Goal: Check status: Check status

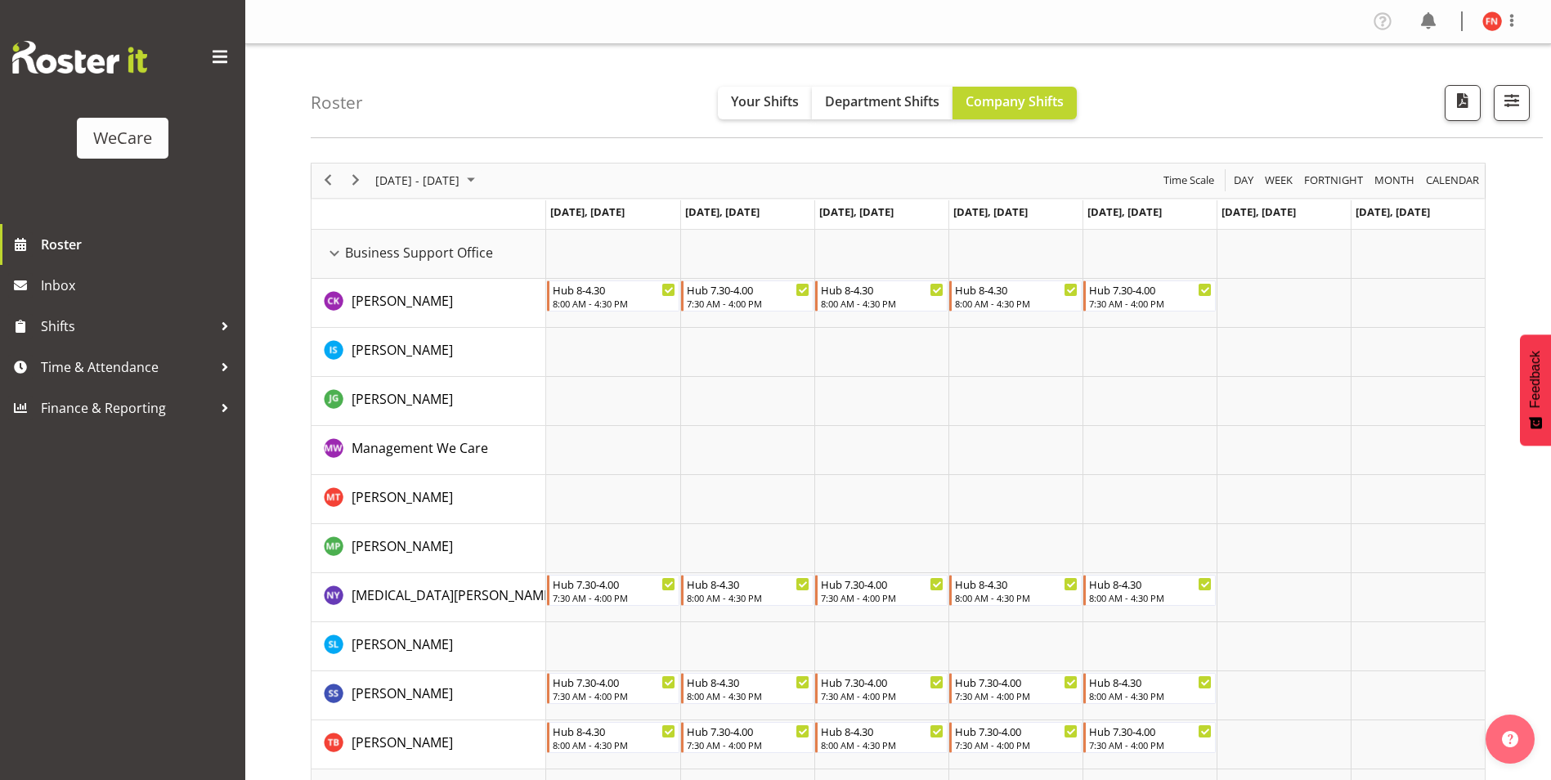
scroll to position [4549, 0]
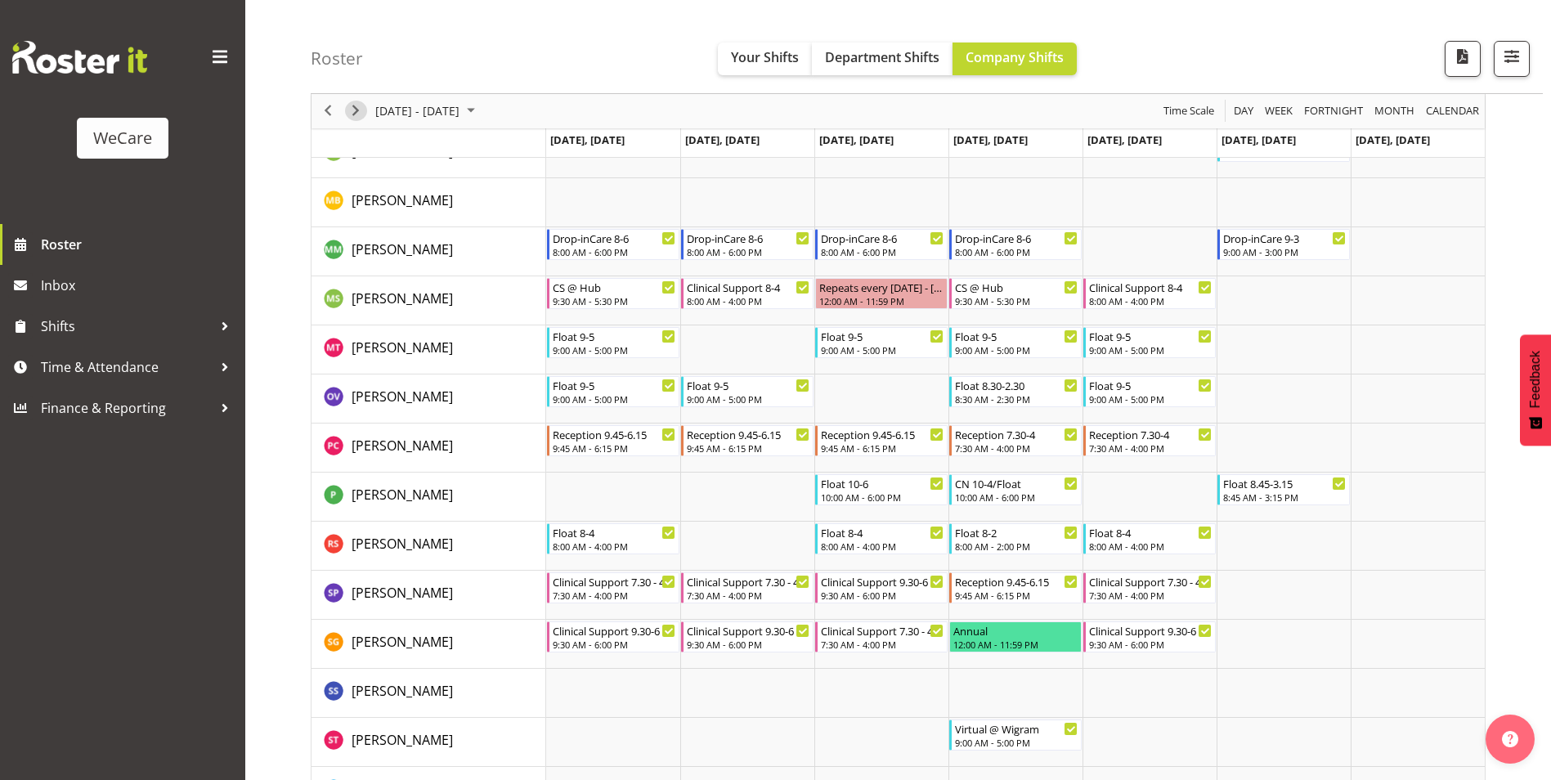
click at [366, 110] on button "Next" at bounding box center [356, 111] width 22 height 20
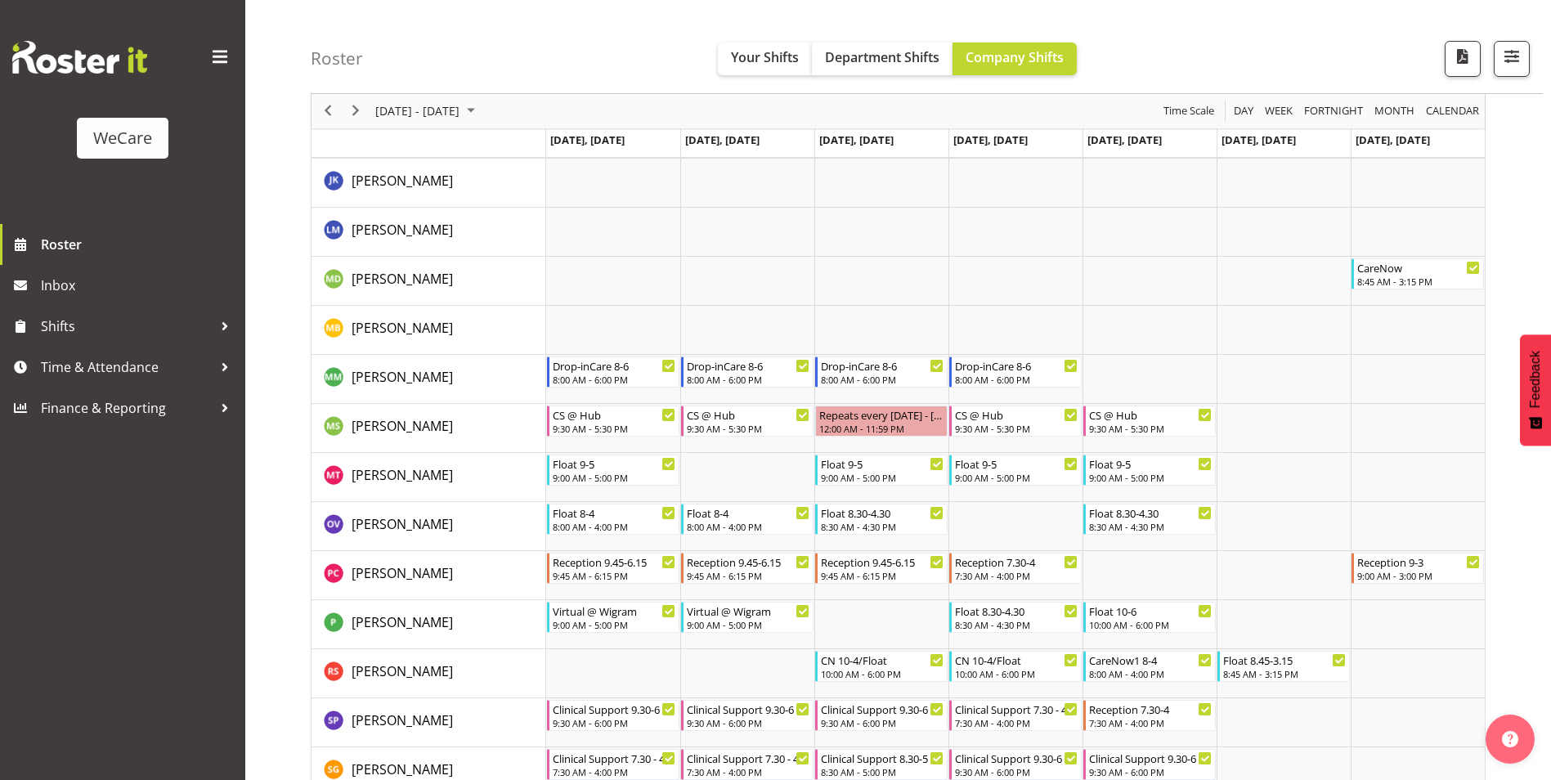
scroll to position [4419, 0]
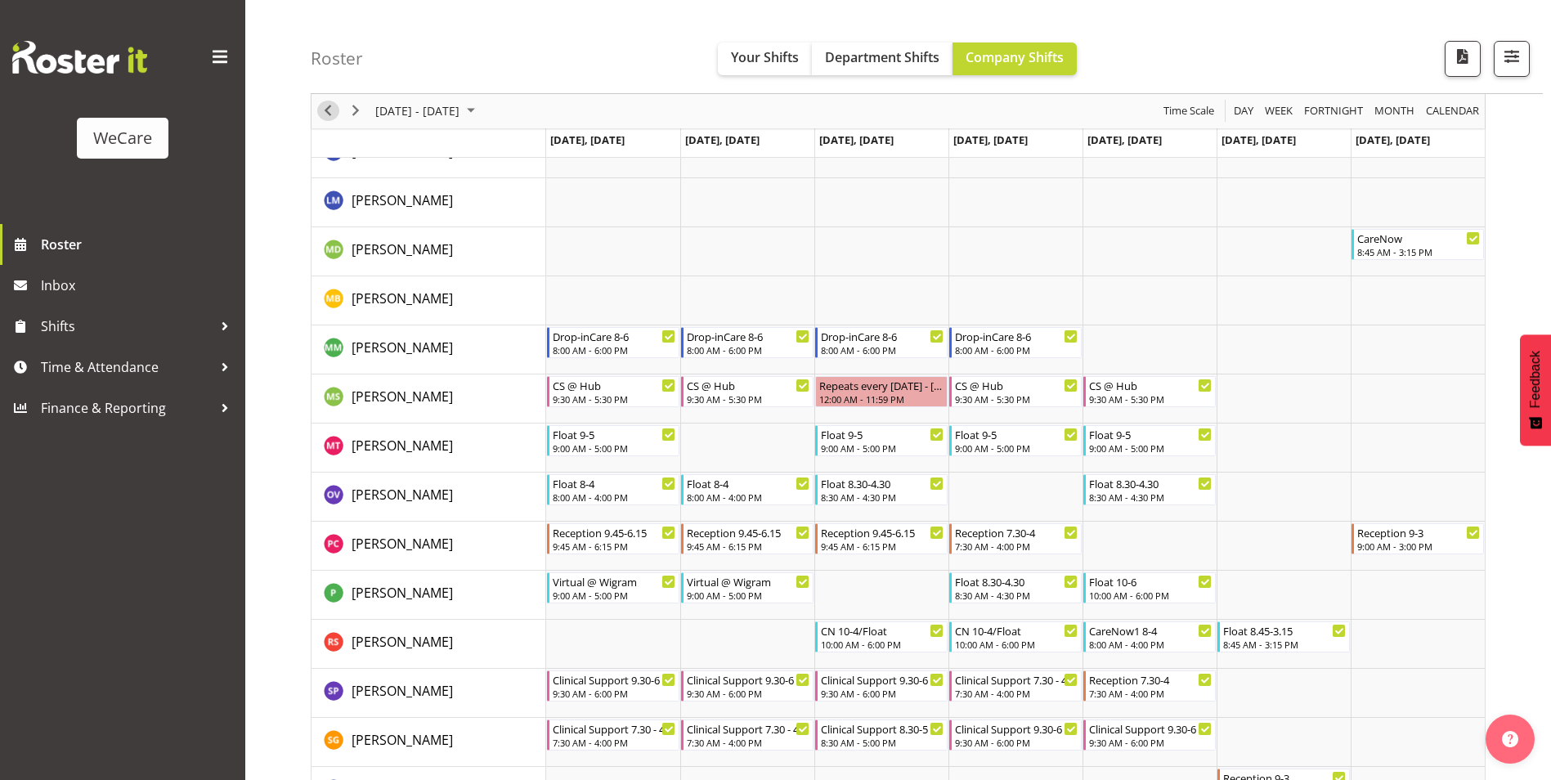
click at [328, 106] on span "Previous" at bounding box center [328, 111] width 20 height 20
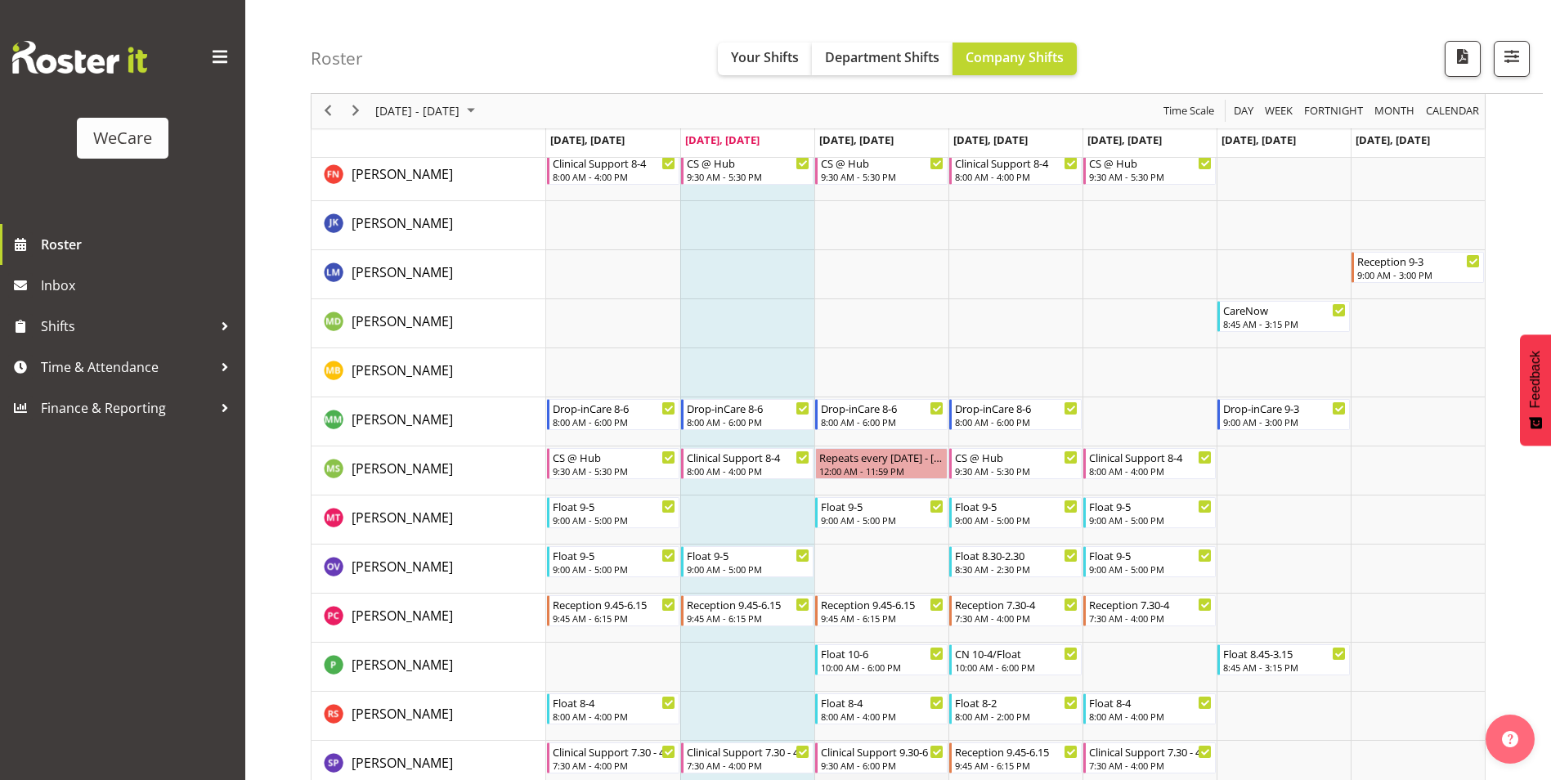
scroll to position [4369, 0]
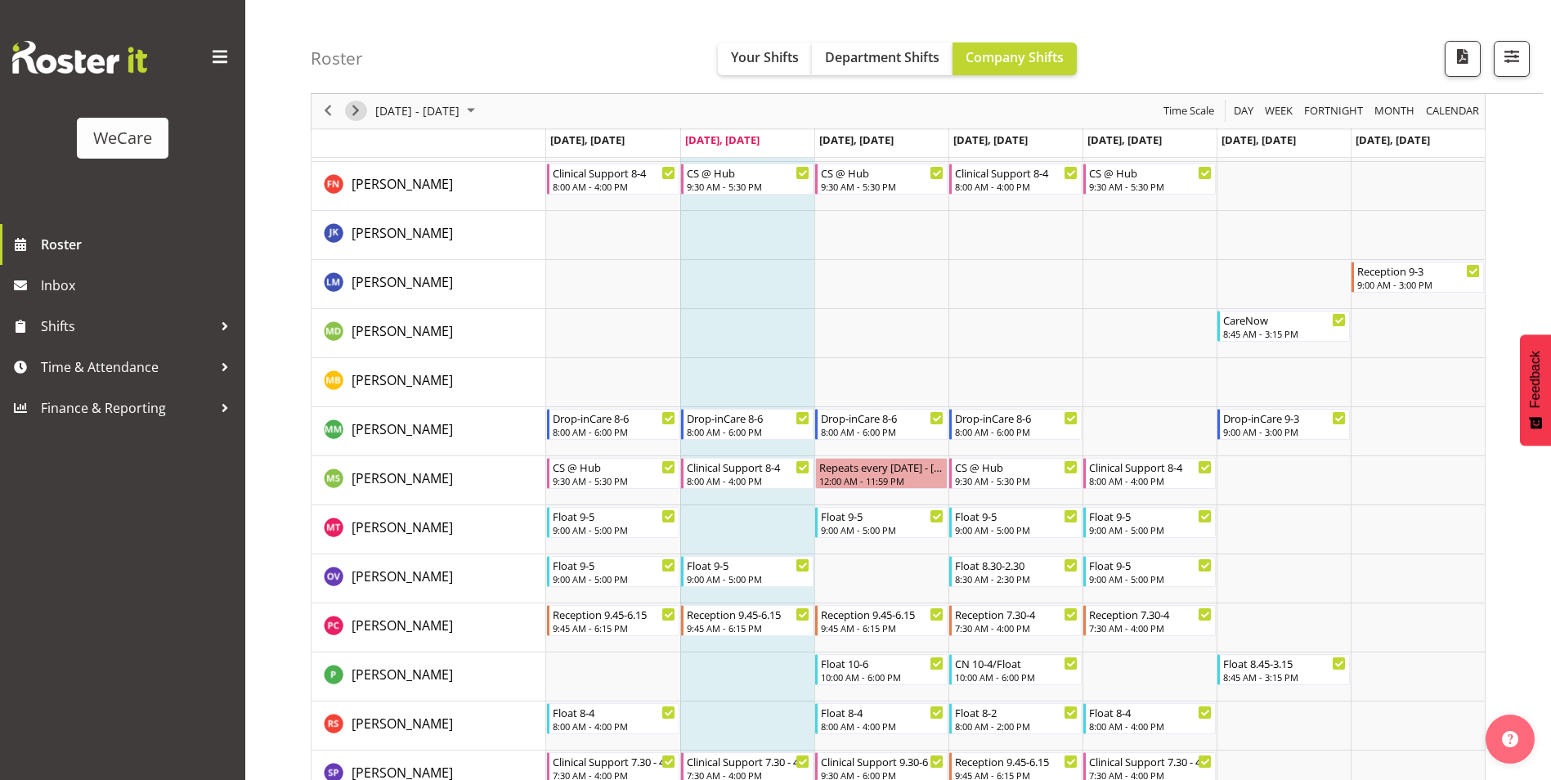
click at [353, 111] on span "Next" at bounding box center [356, 111] width 20 height 20
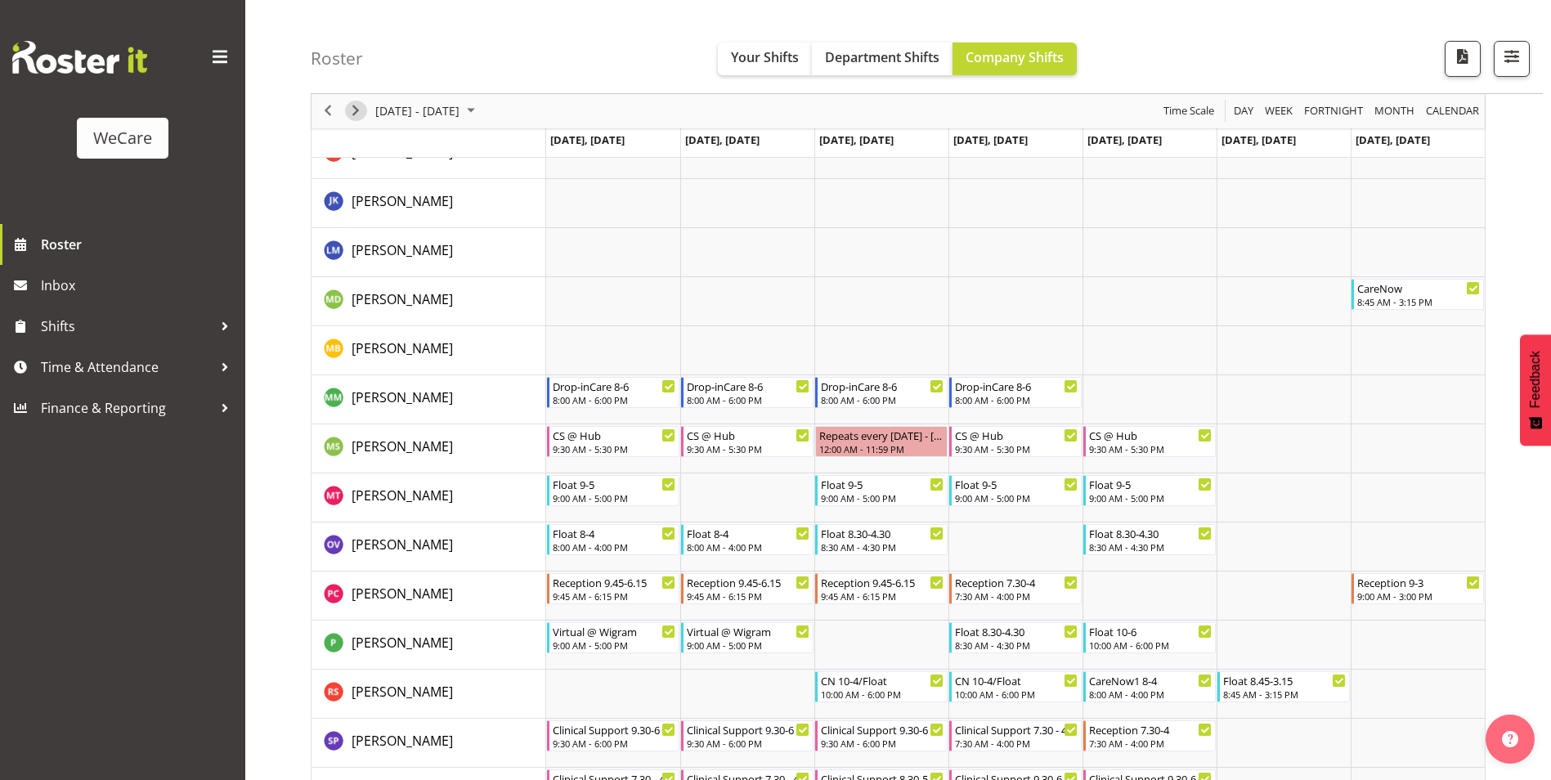
click at [353, 109] on span "Next" at bounding box center [356, 111] width 20 height 20
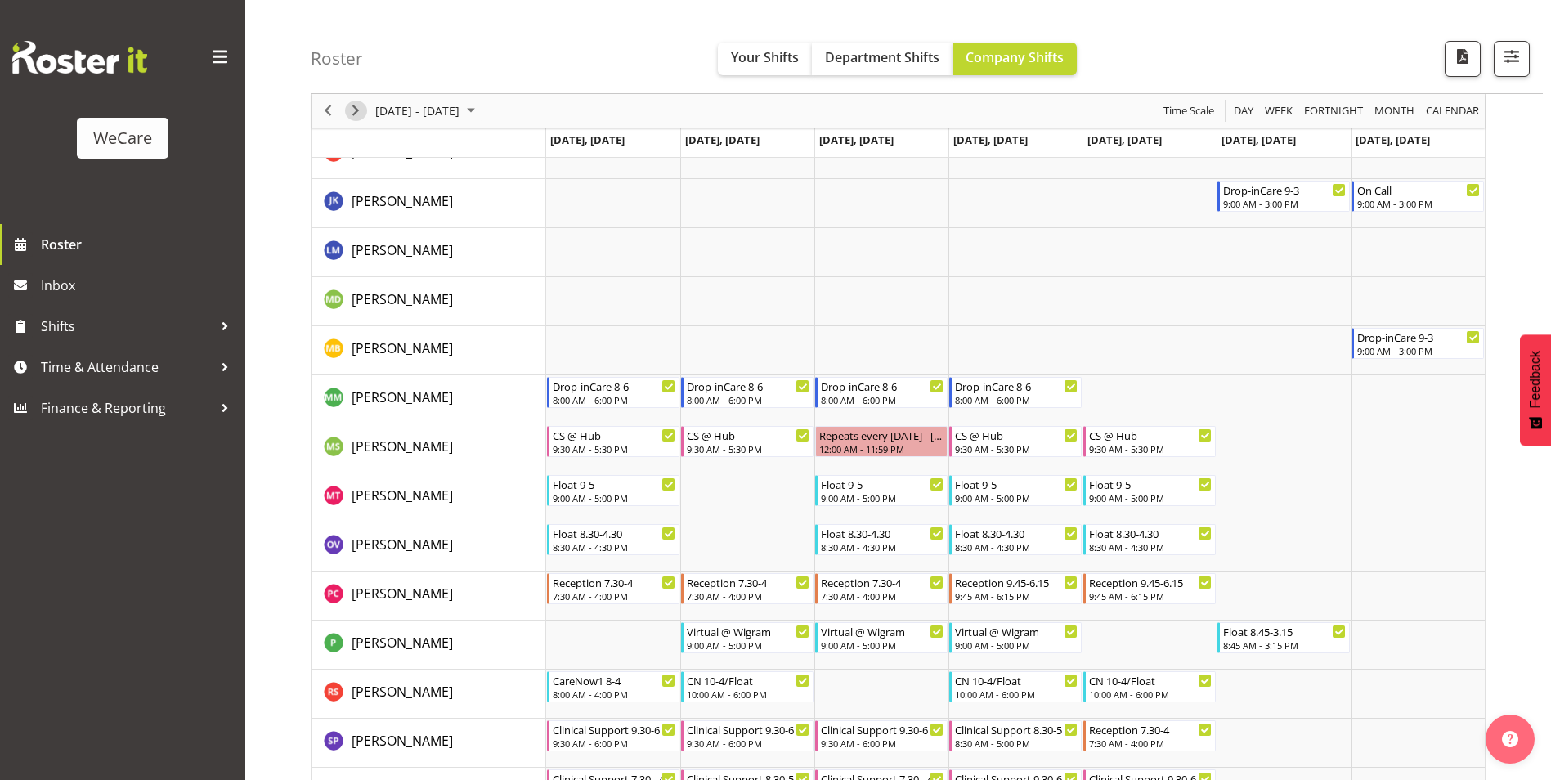
click at [354, 112] on span "Next" at bounding box center [356, 111] width 20 height 20
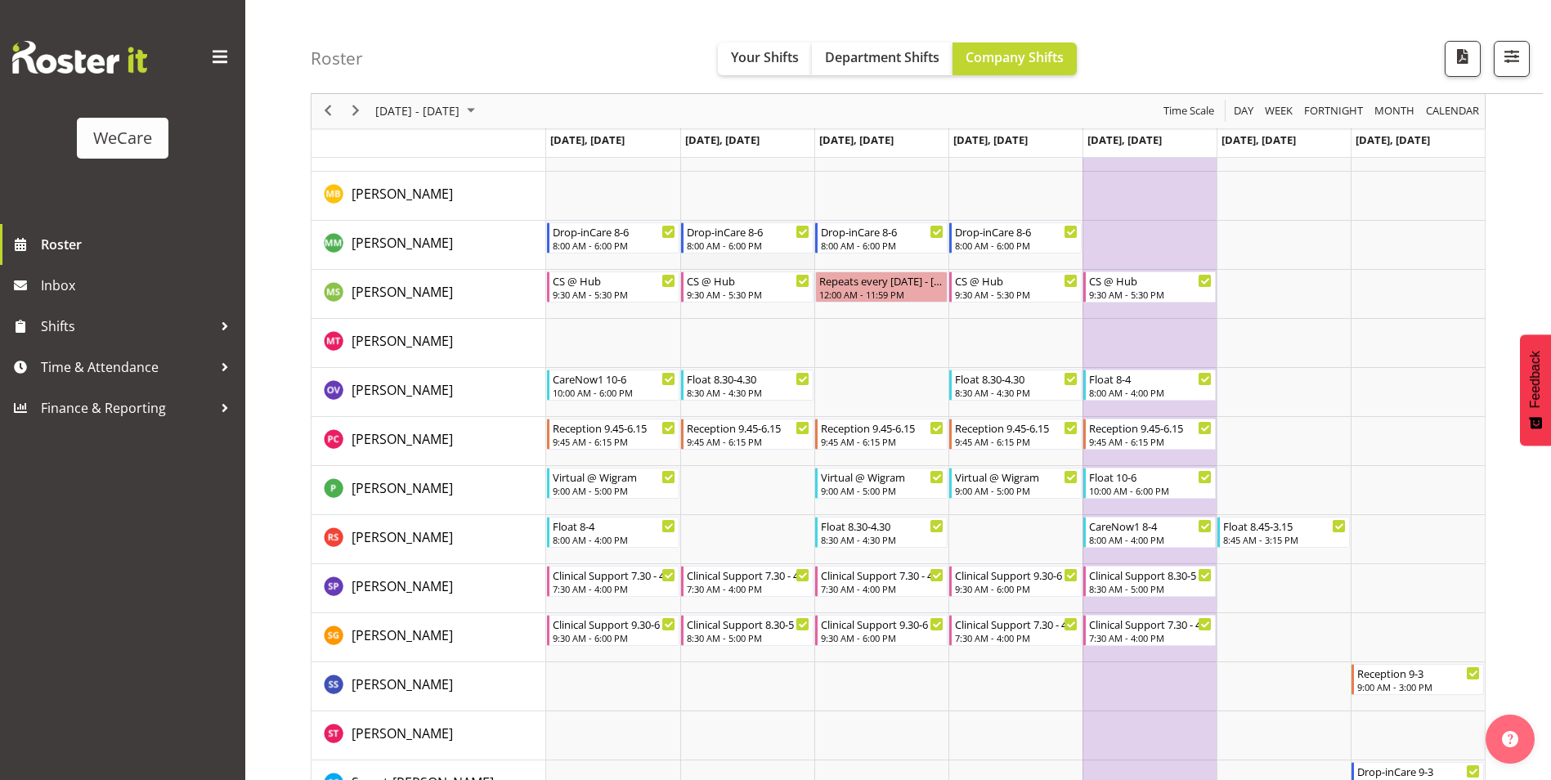
scroll to position [4532, 0]
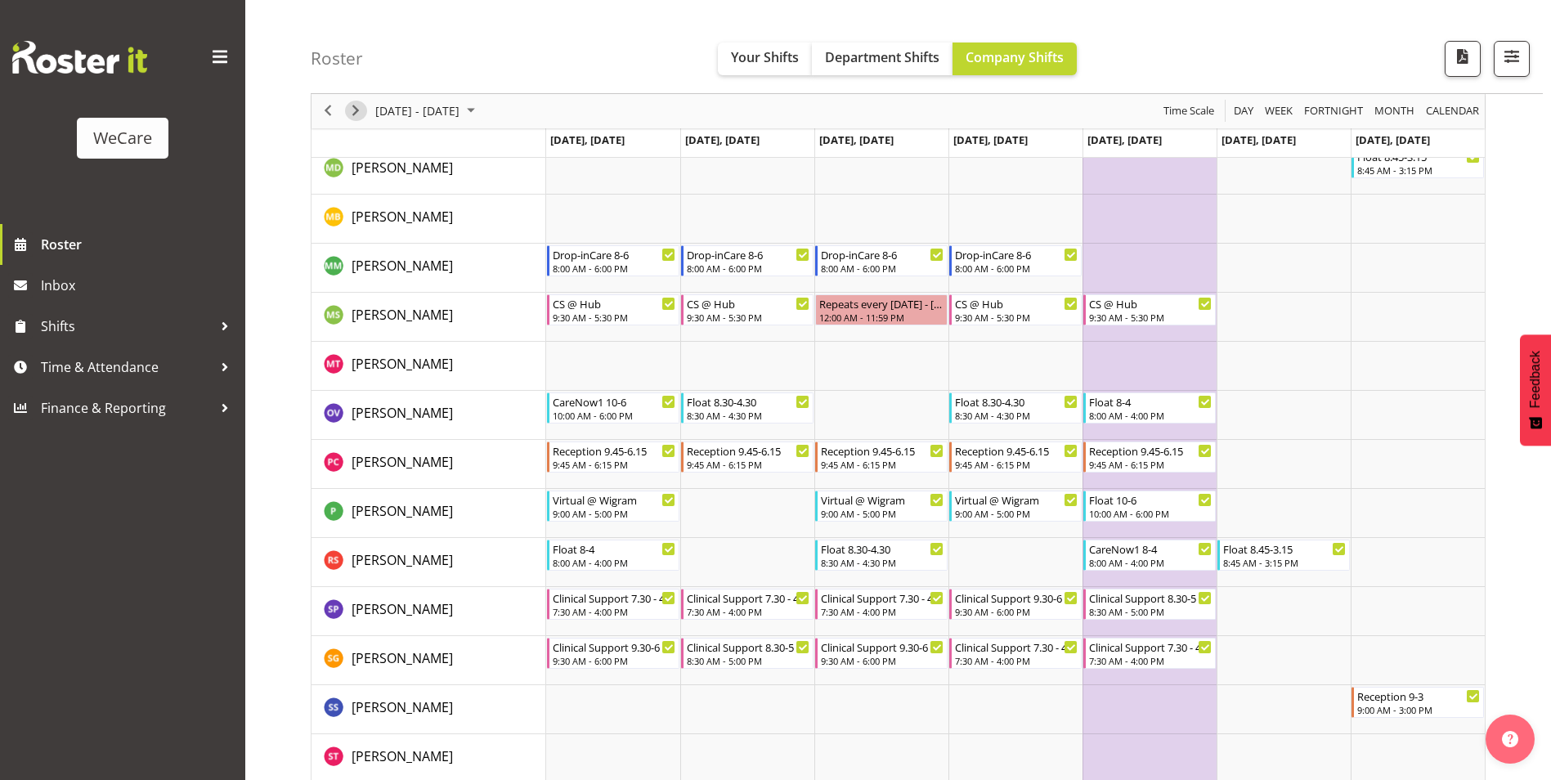
click at [359, 114] on span "Next" at bounding box center [356, 111] width 20 height 20
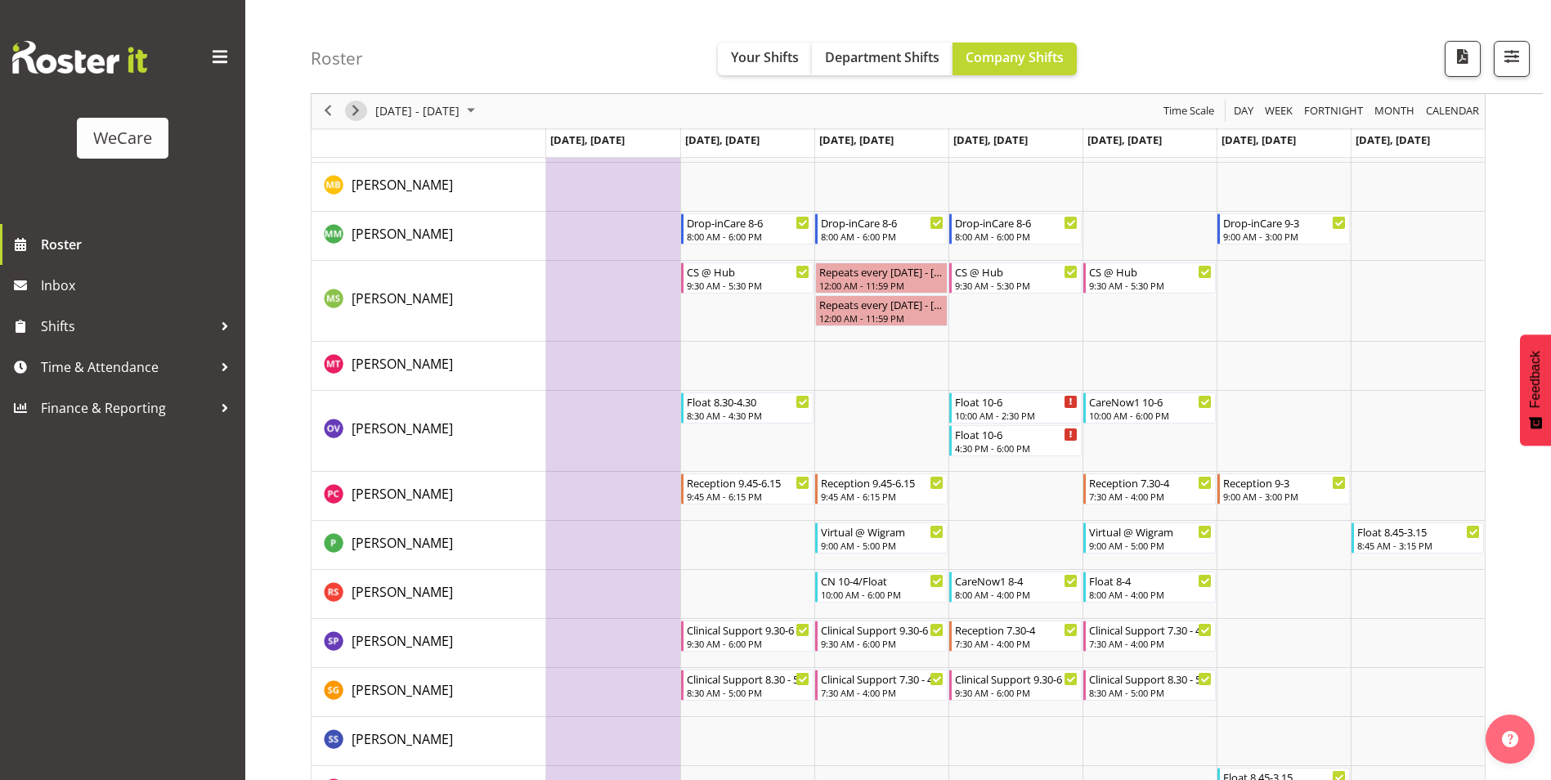
click at [361, 110] on span "Next" at bounding box center [356, 111] width 20 height 20
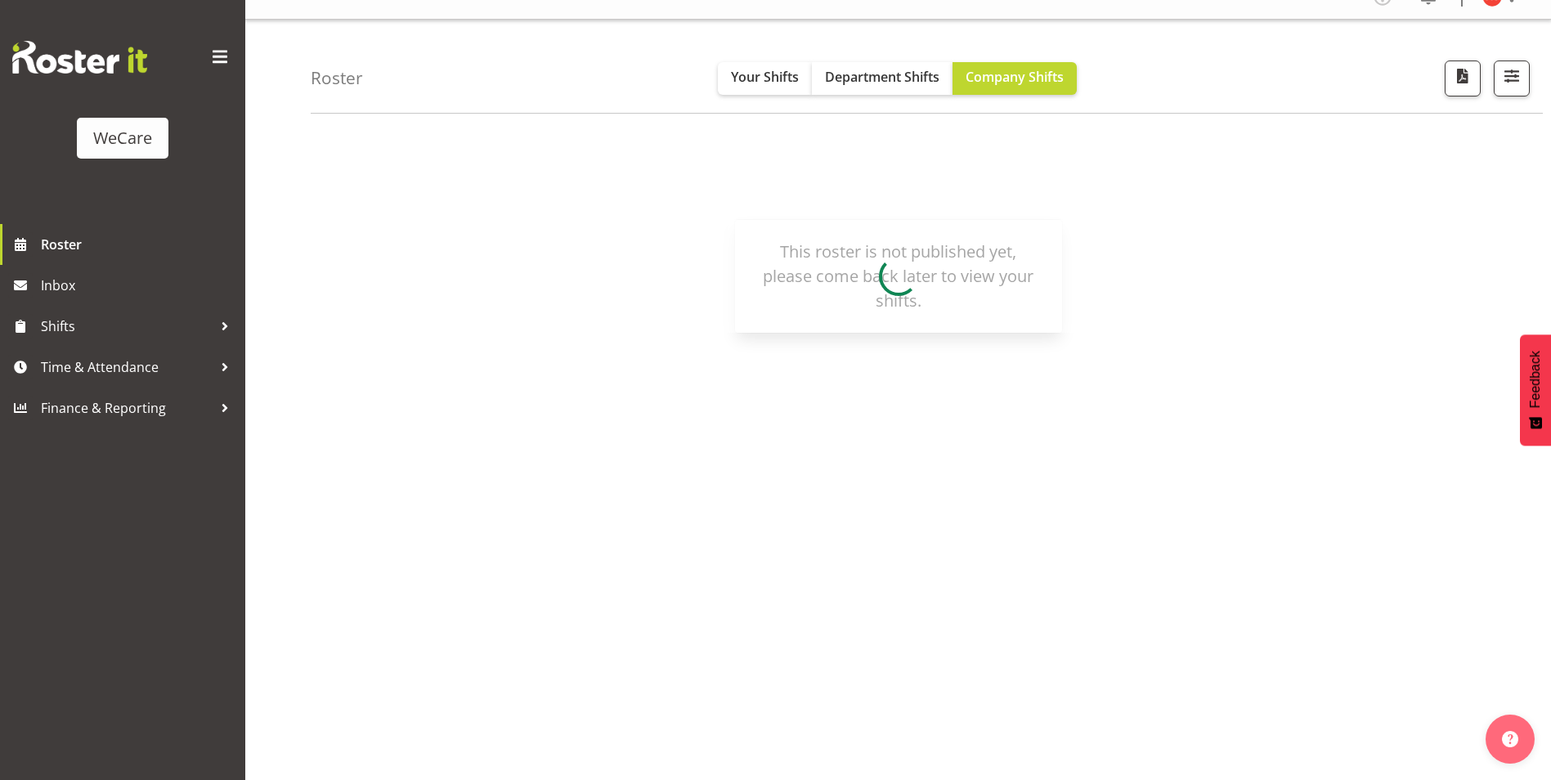
scroll to position [25, 0]
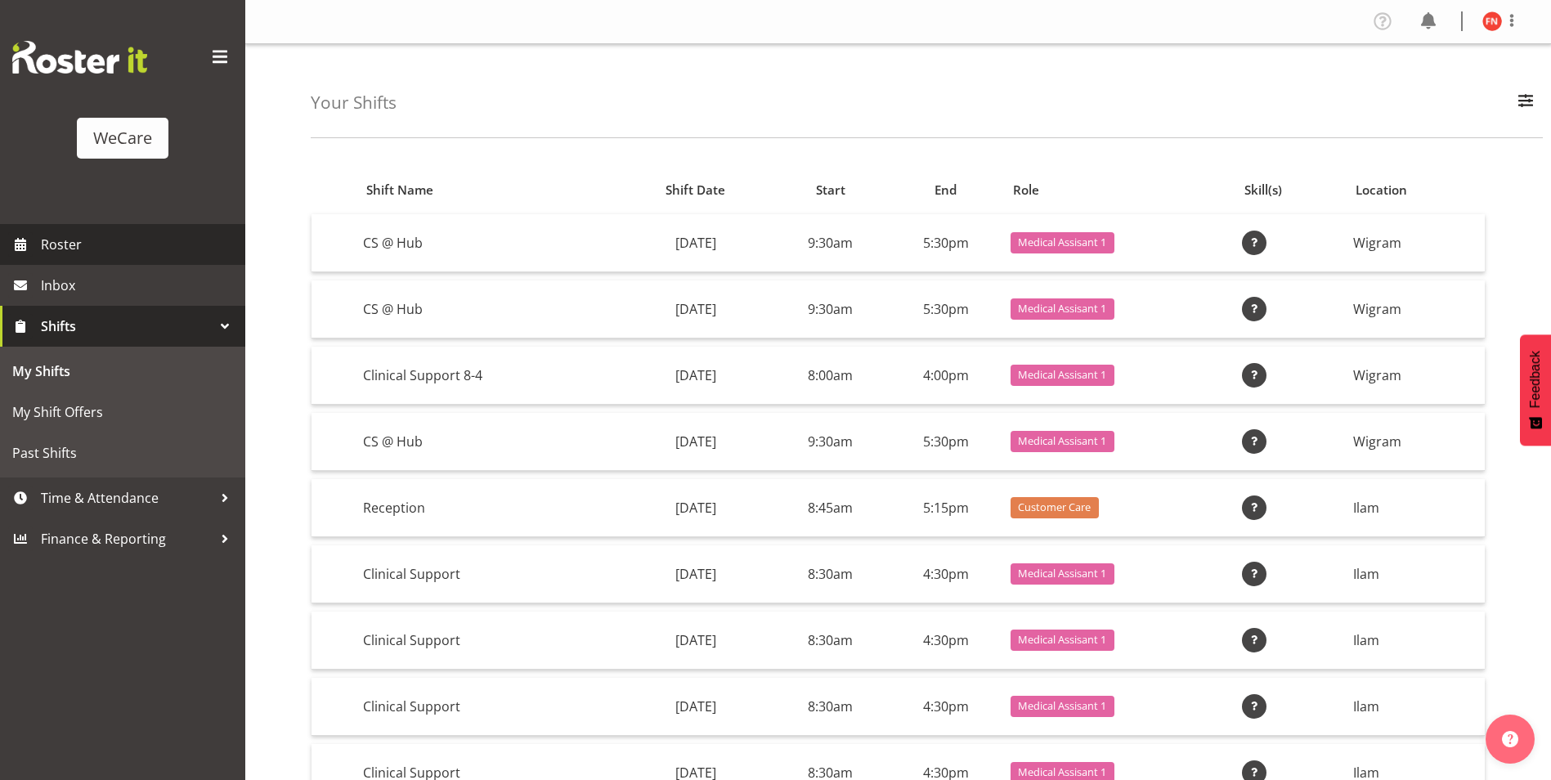
click at [124, 244] on span "Roster" at bounding box center [139, 244] width 196 height 25
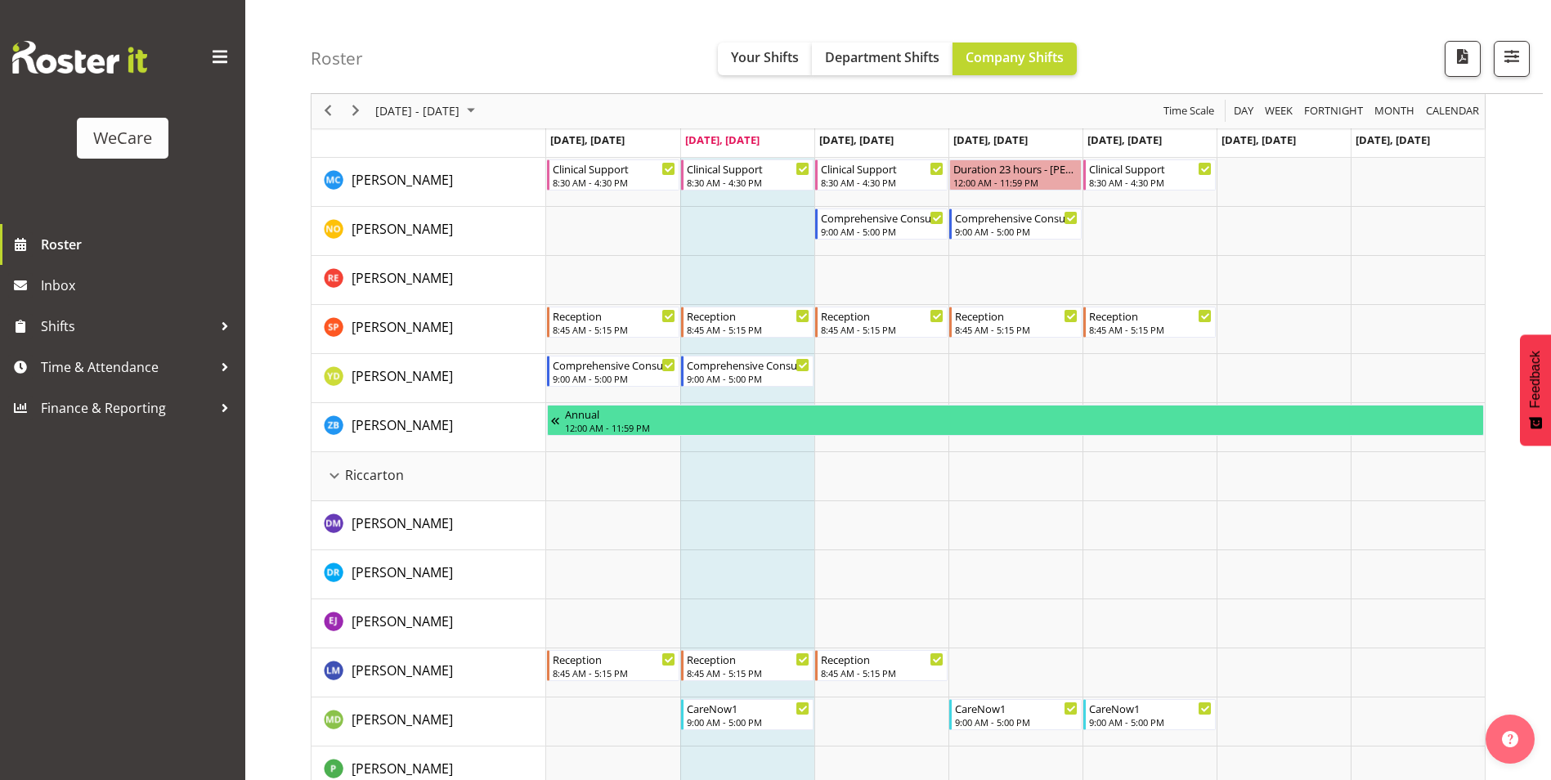
scroll to position [2944, 0]
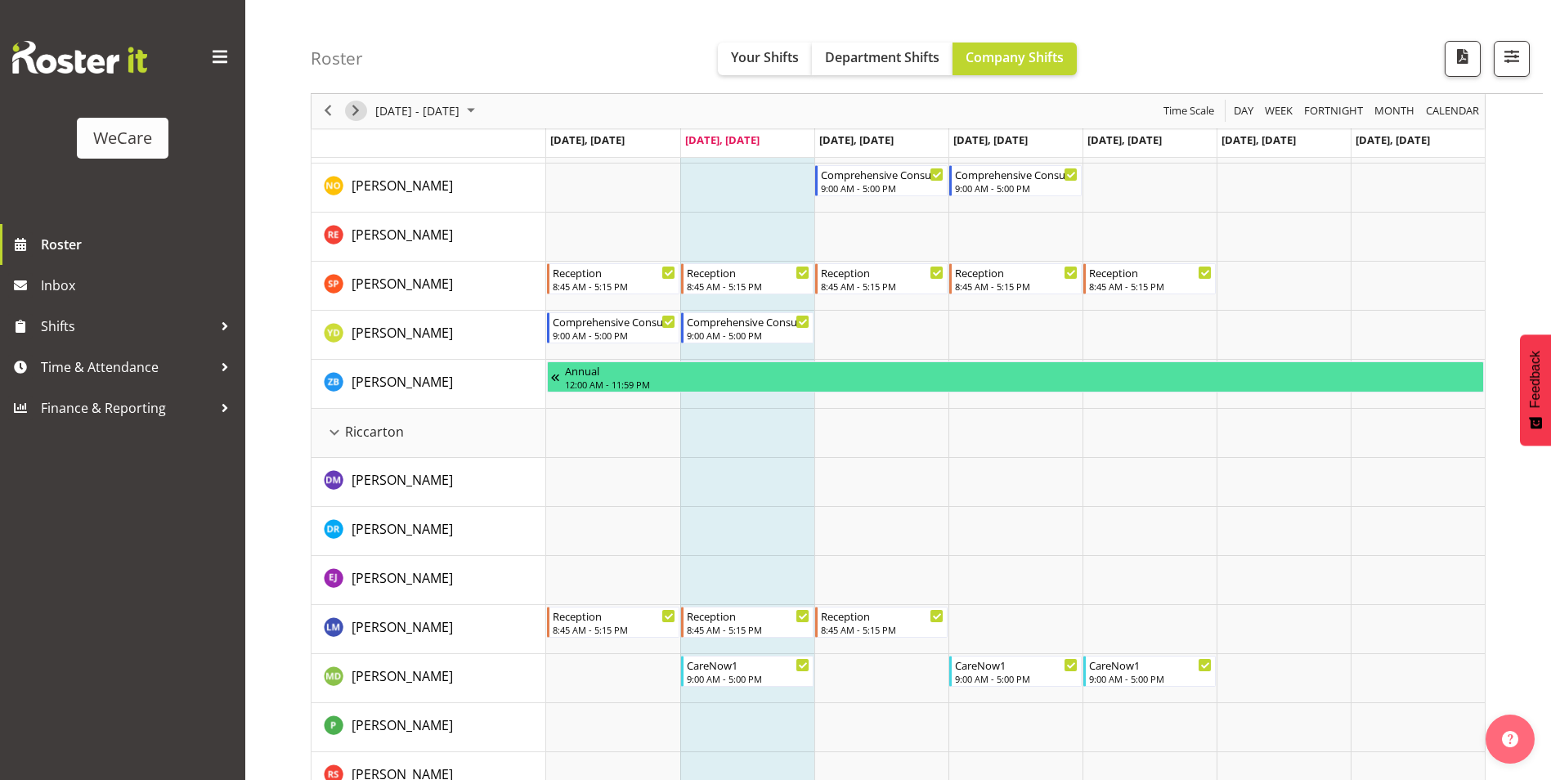
click at [363, 108] on span "Next" at bounding box center [356, 111] width 20 height 20
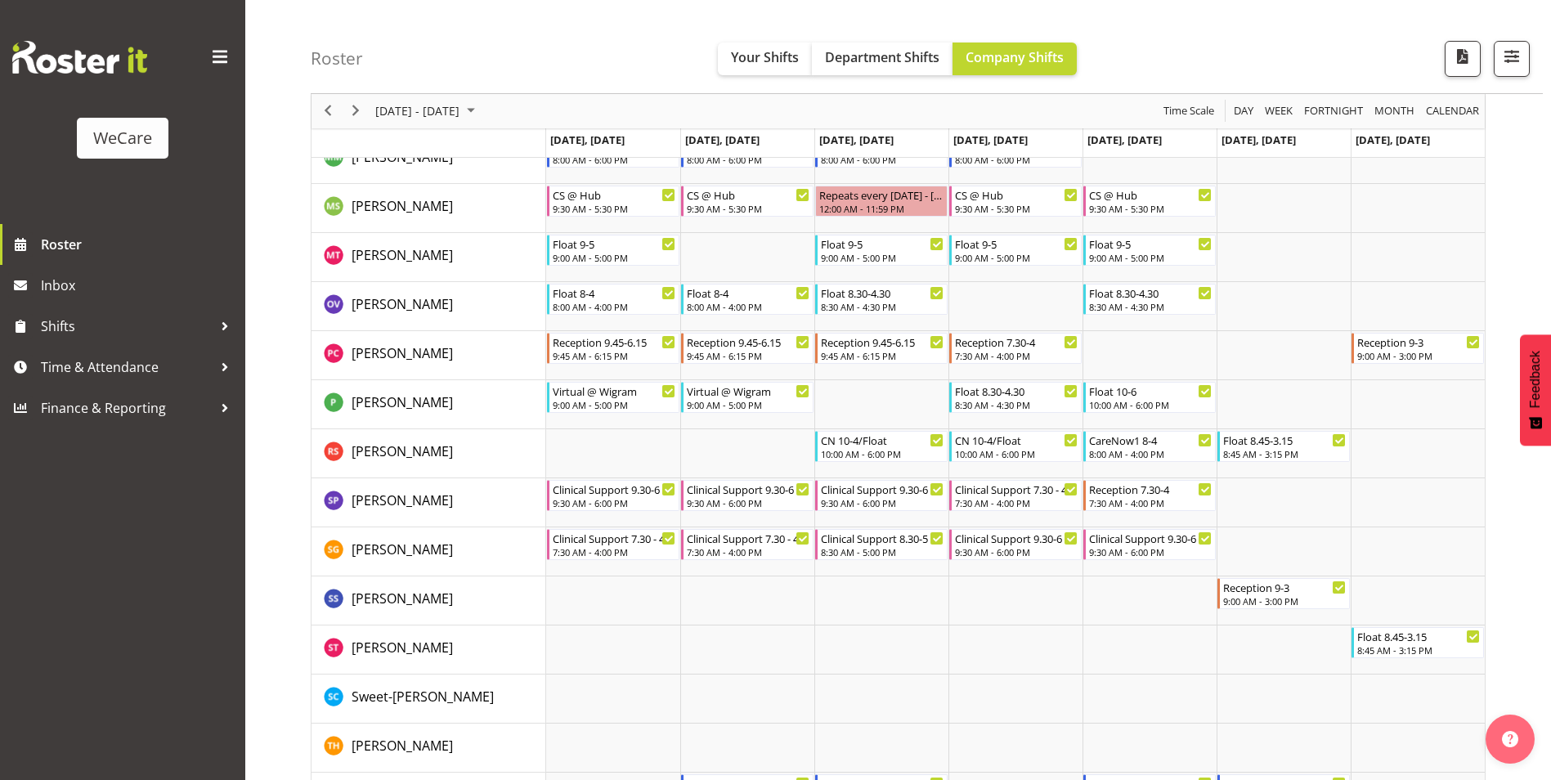
scroll to position [4582, 0]
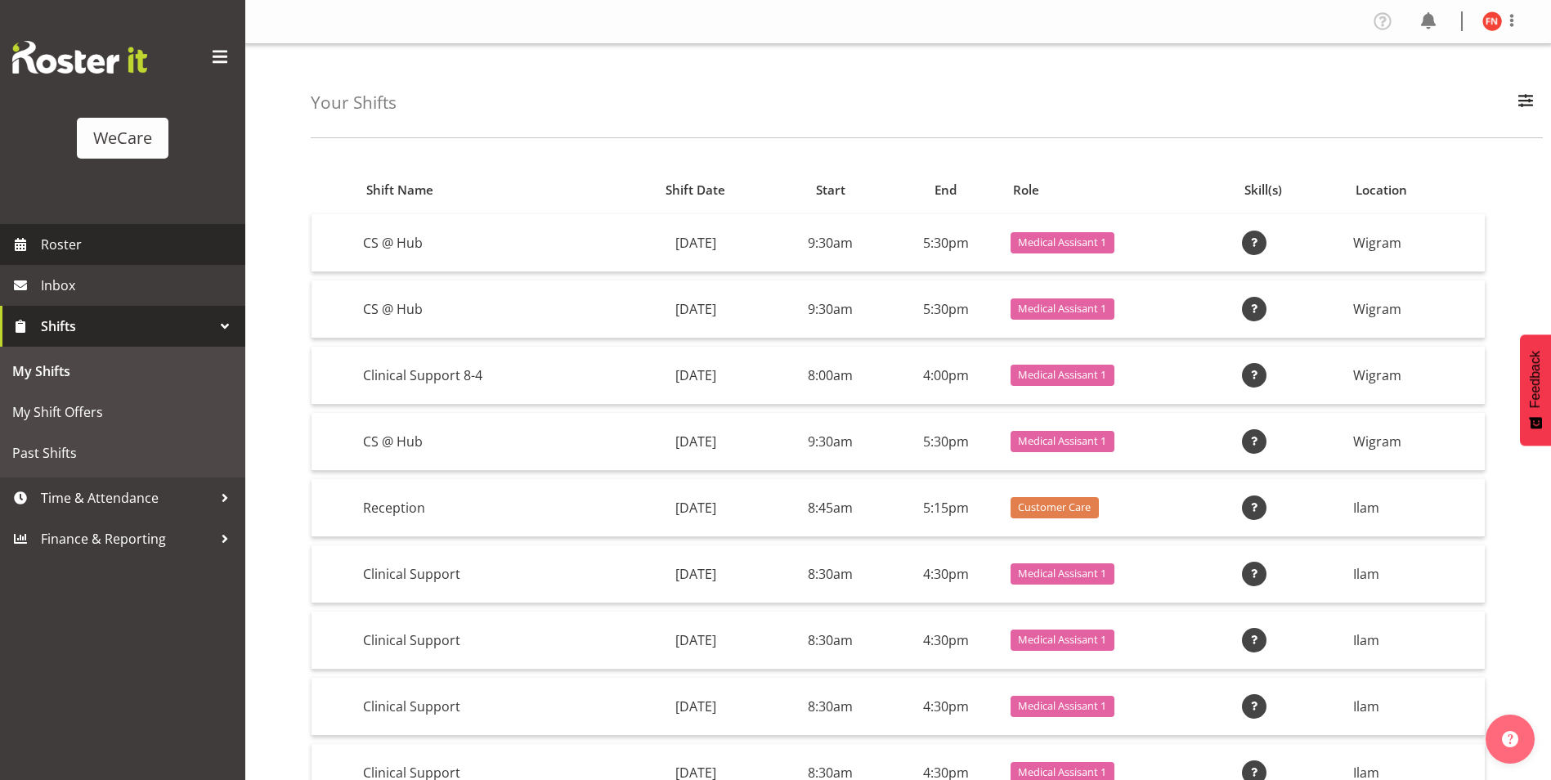
click at [100, 254] on span "Roster" at bounding box center [139, 244] width 196 height 25
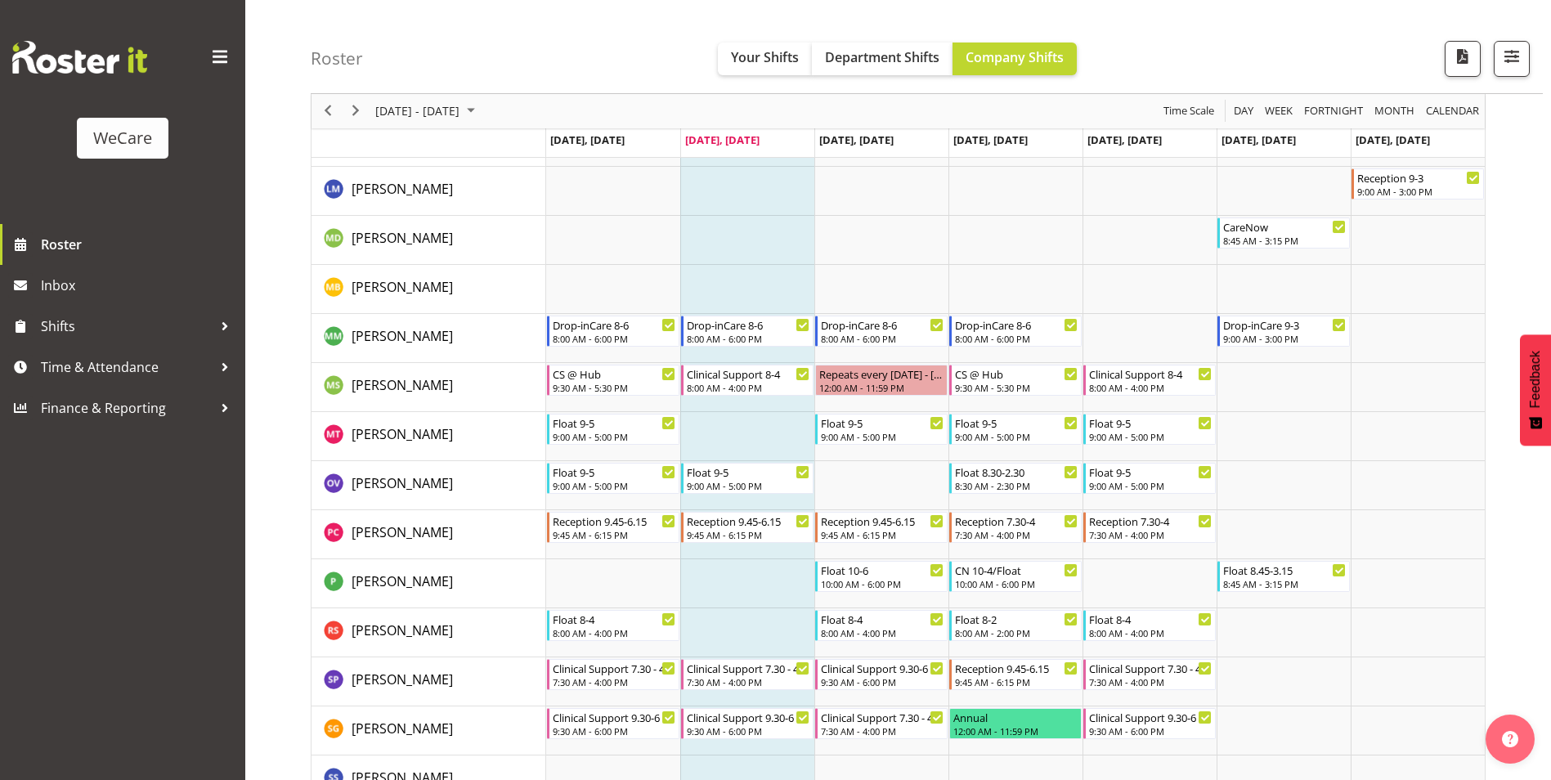
scroll to position [4369, 0]
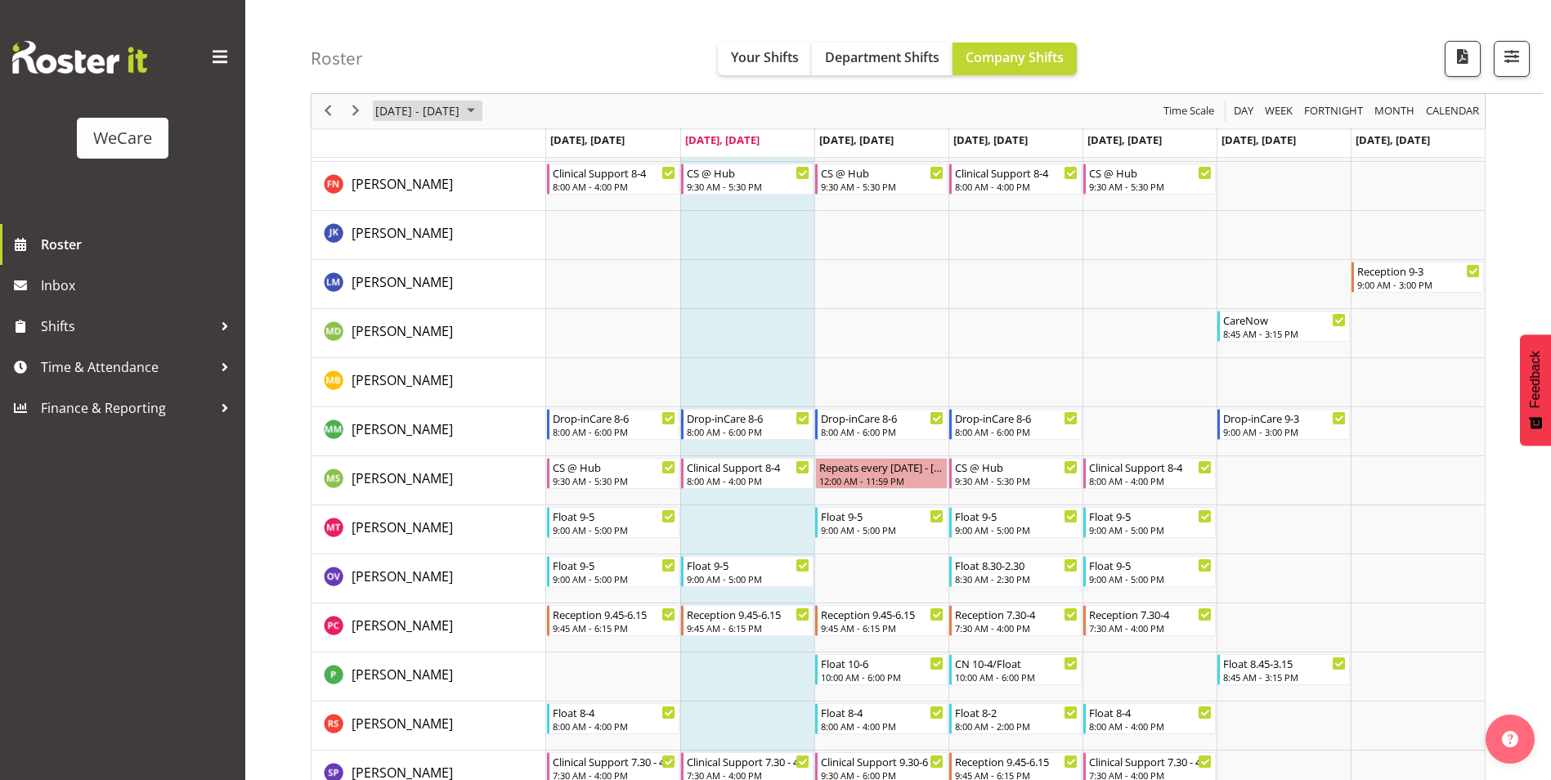
click at [481, 110] on span "September 2025" at bounding box center [471, 111] width 20 height 20
click at [554, 150] on span "next month" at bounding box center [547, 151] width 29 height 29
click at [547, 152] on span "next month" at bounding box center [547, 151] width 29 height 29
click at [451, 234] on span "5" at bounding box center [445, 236] width 25 height 25
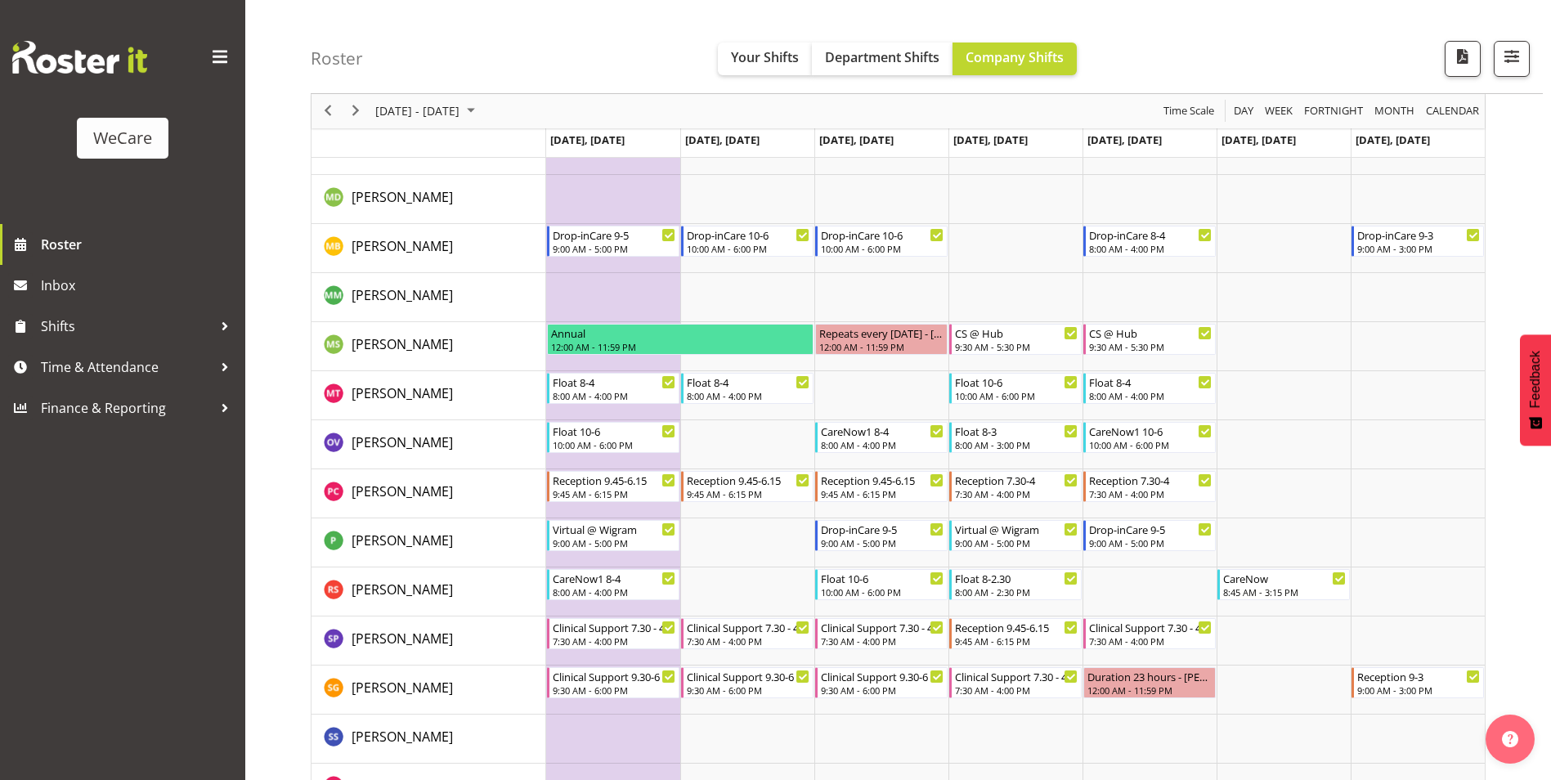
scroll to position [4482, 0]
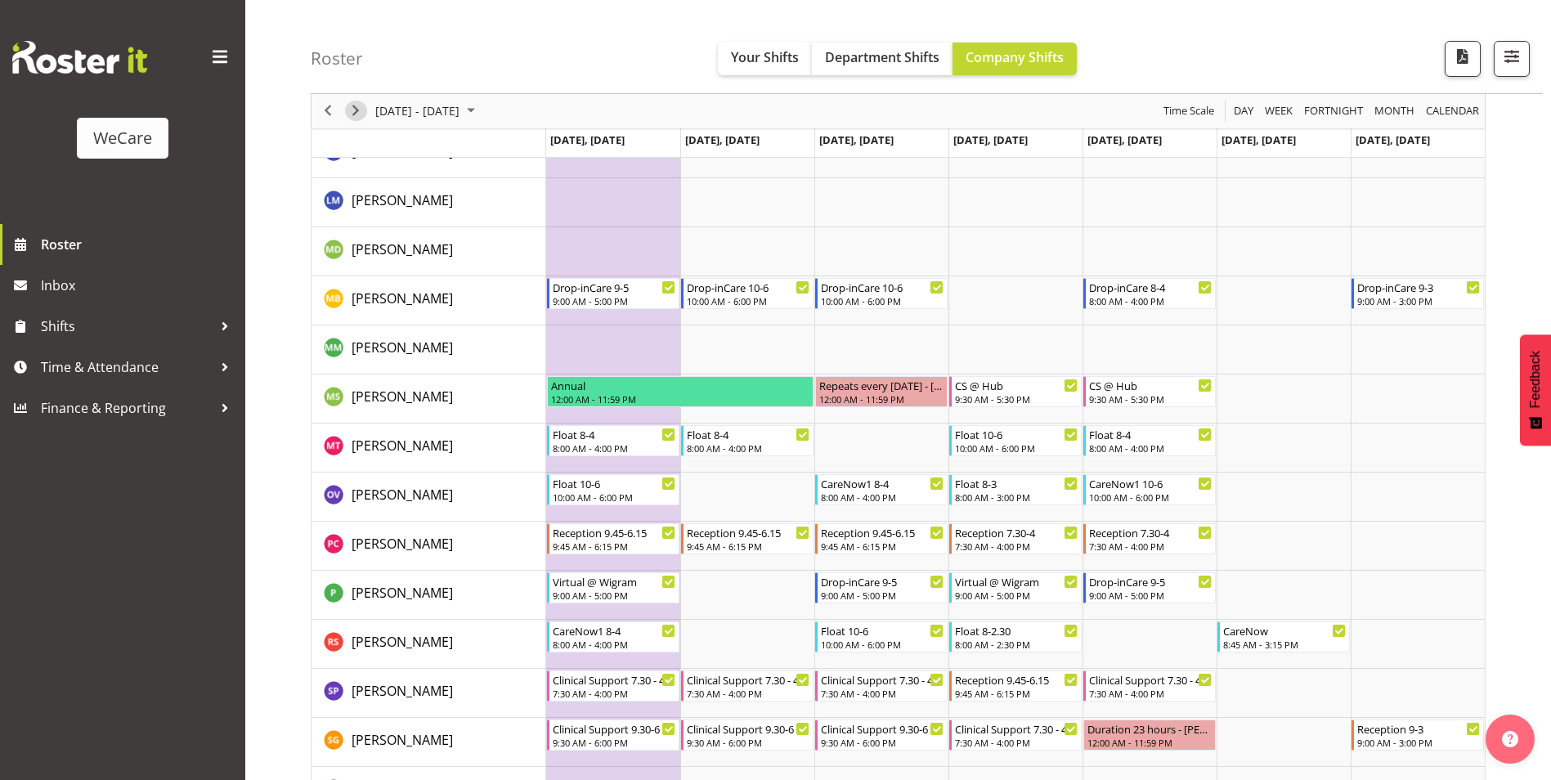
click at [348, 116] on span "Next" at bounding box center [356, 111] width 20 height 20
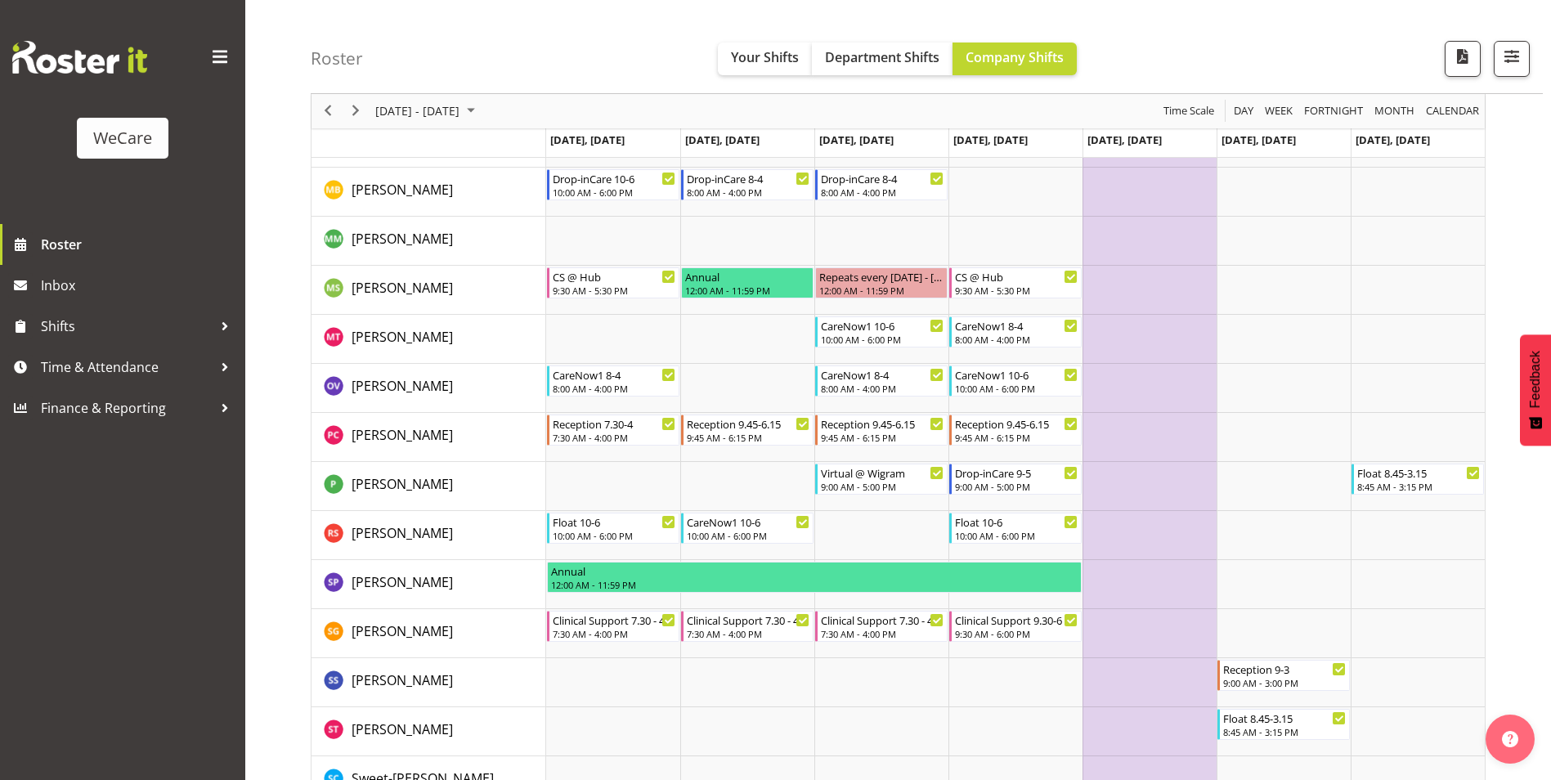
scroll to position [4564, 0]
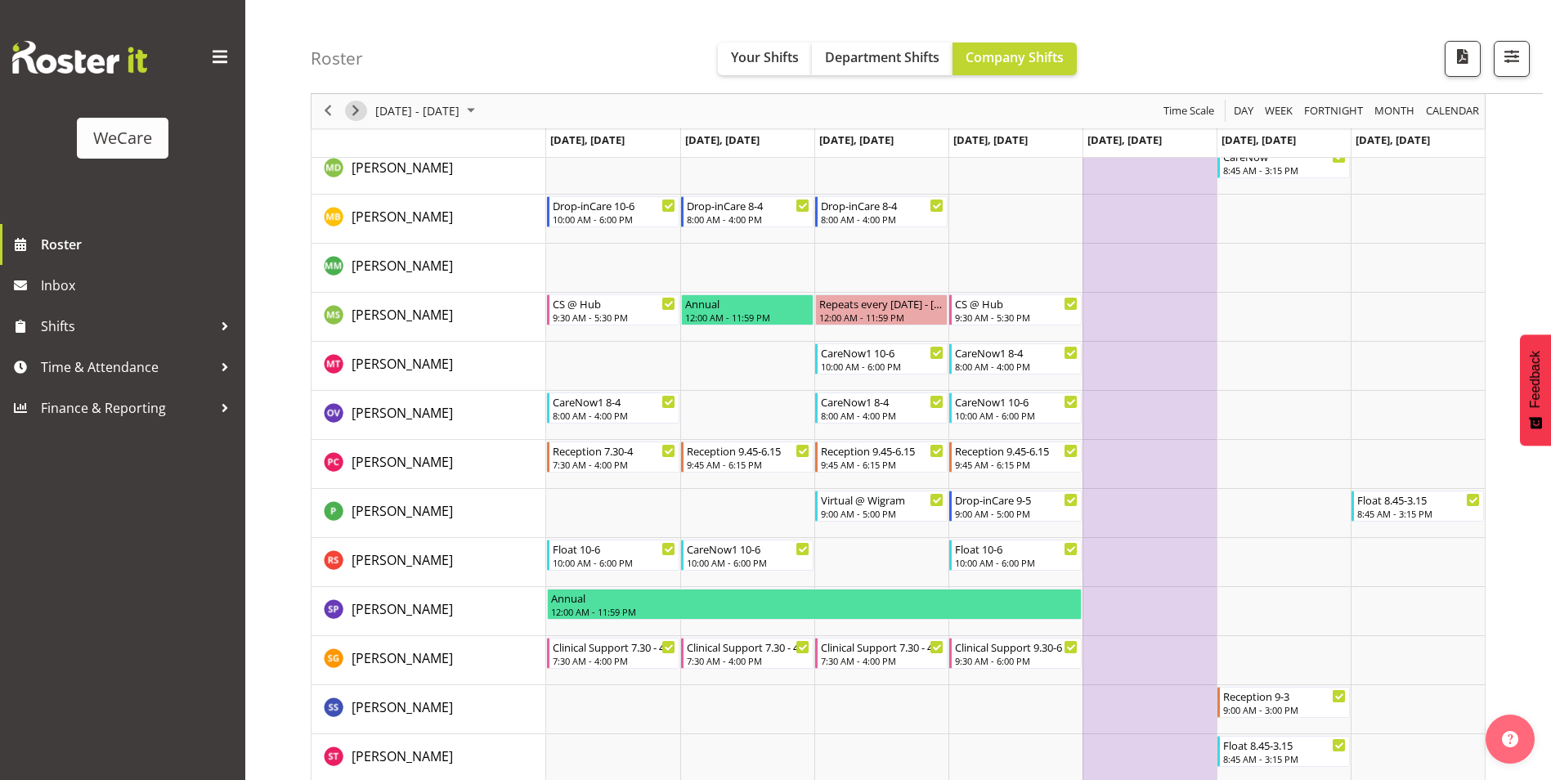
click at [351, 114] on span "Next" at bounding box center [356, 111] width 20 height 20
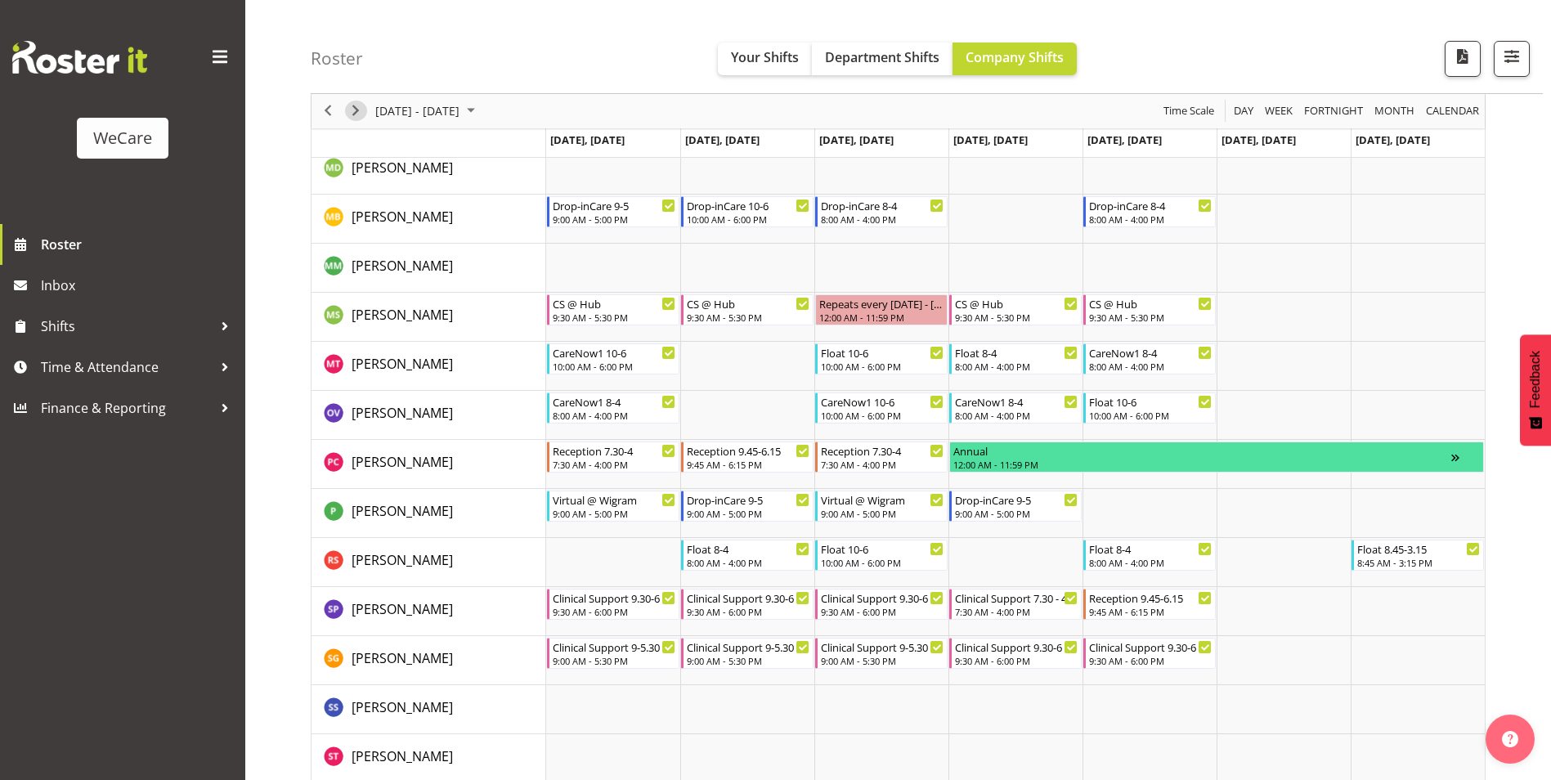
click at [353, 106] on span "Next" at bounding box center [356, 111] width 20 height 20
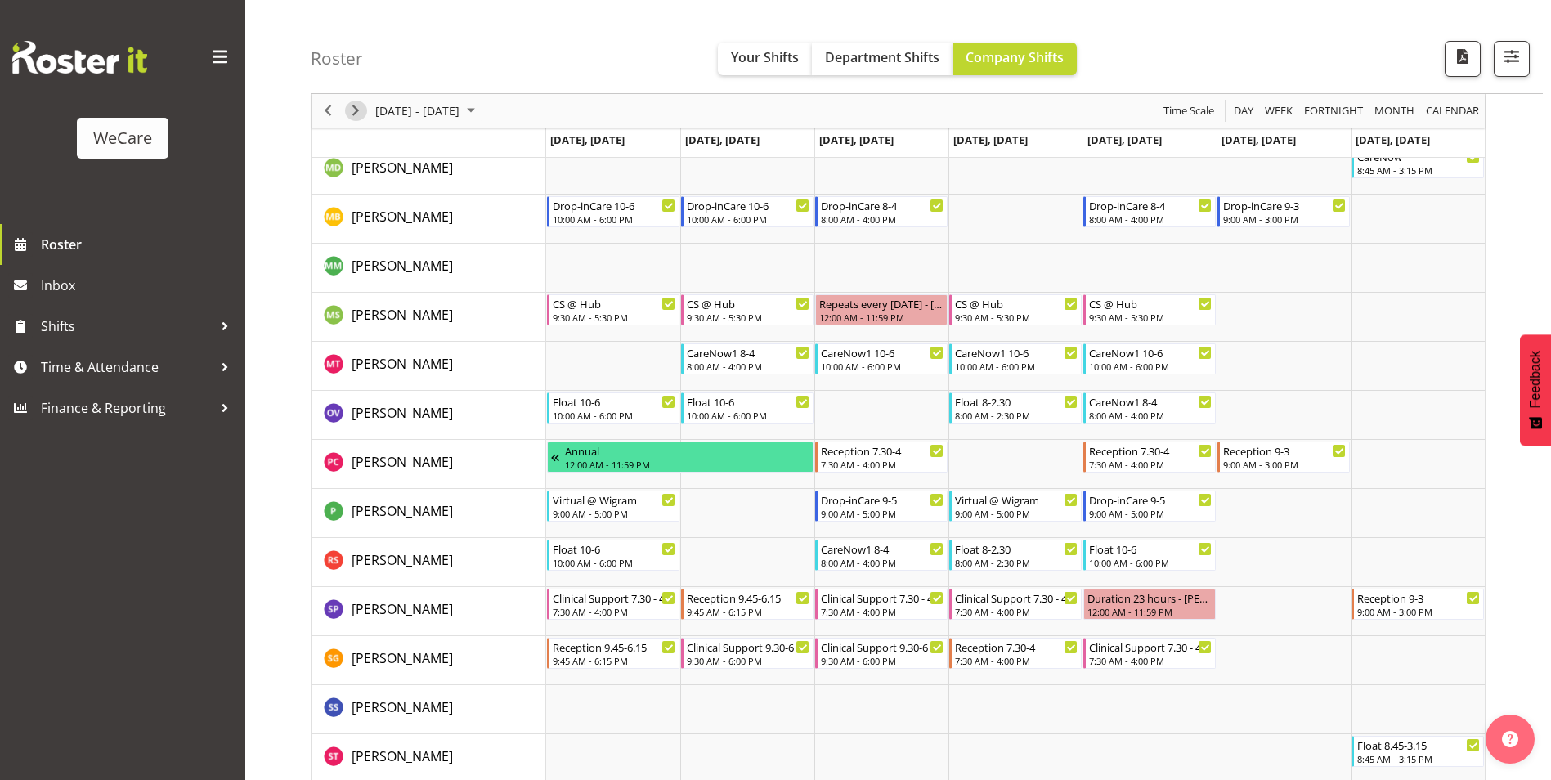
click at [357, 109] on span "Next" at bounding box center [356, 111] width 20 height 20
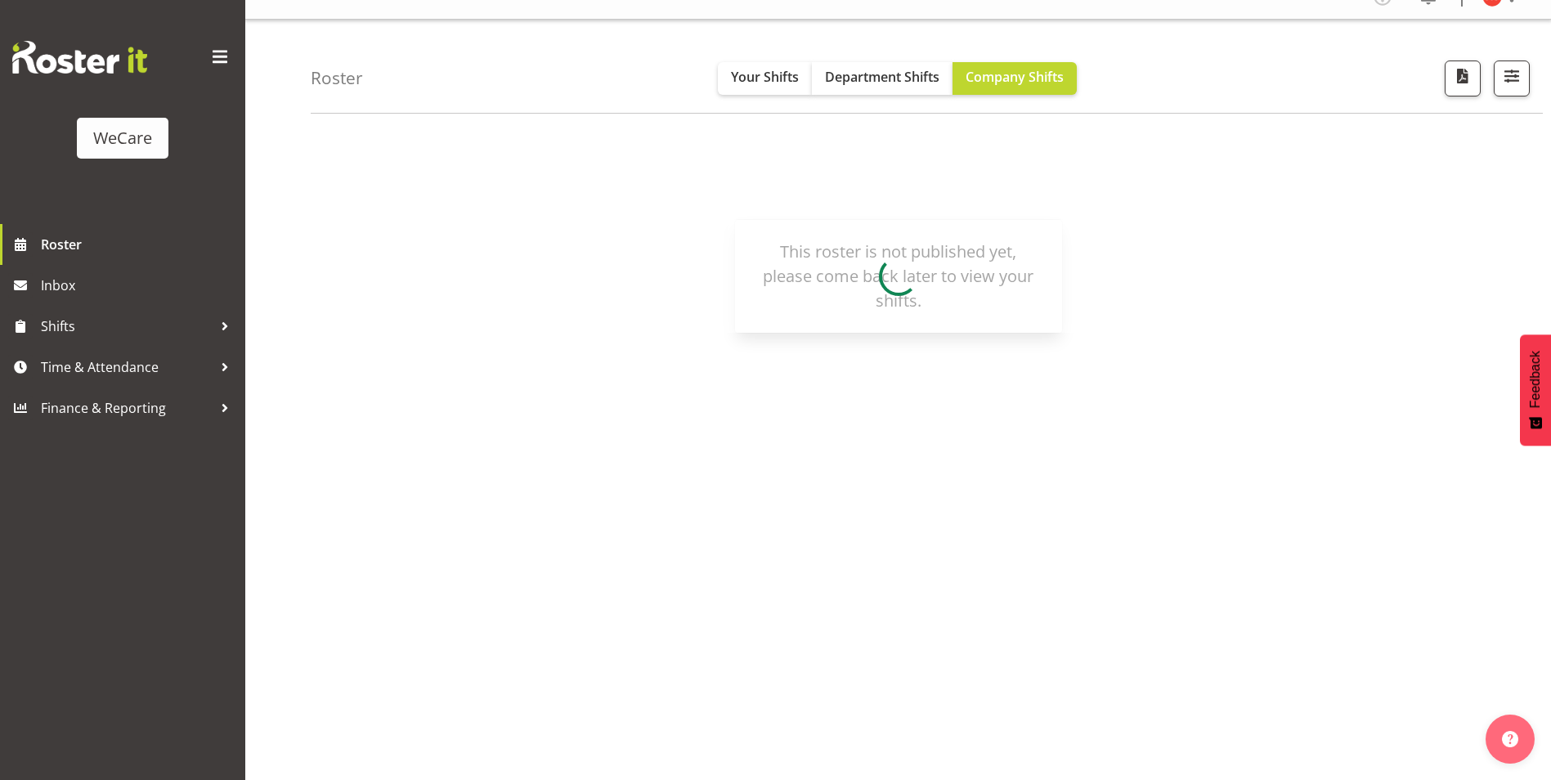
scroll to position [25, 0]
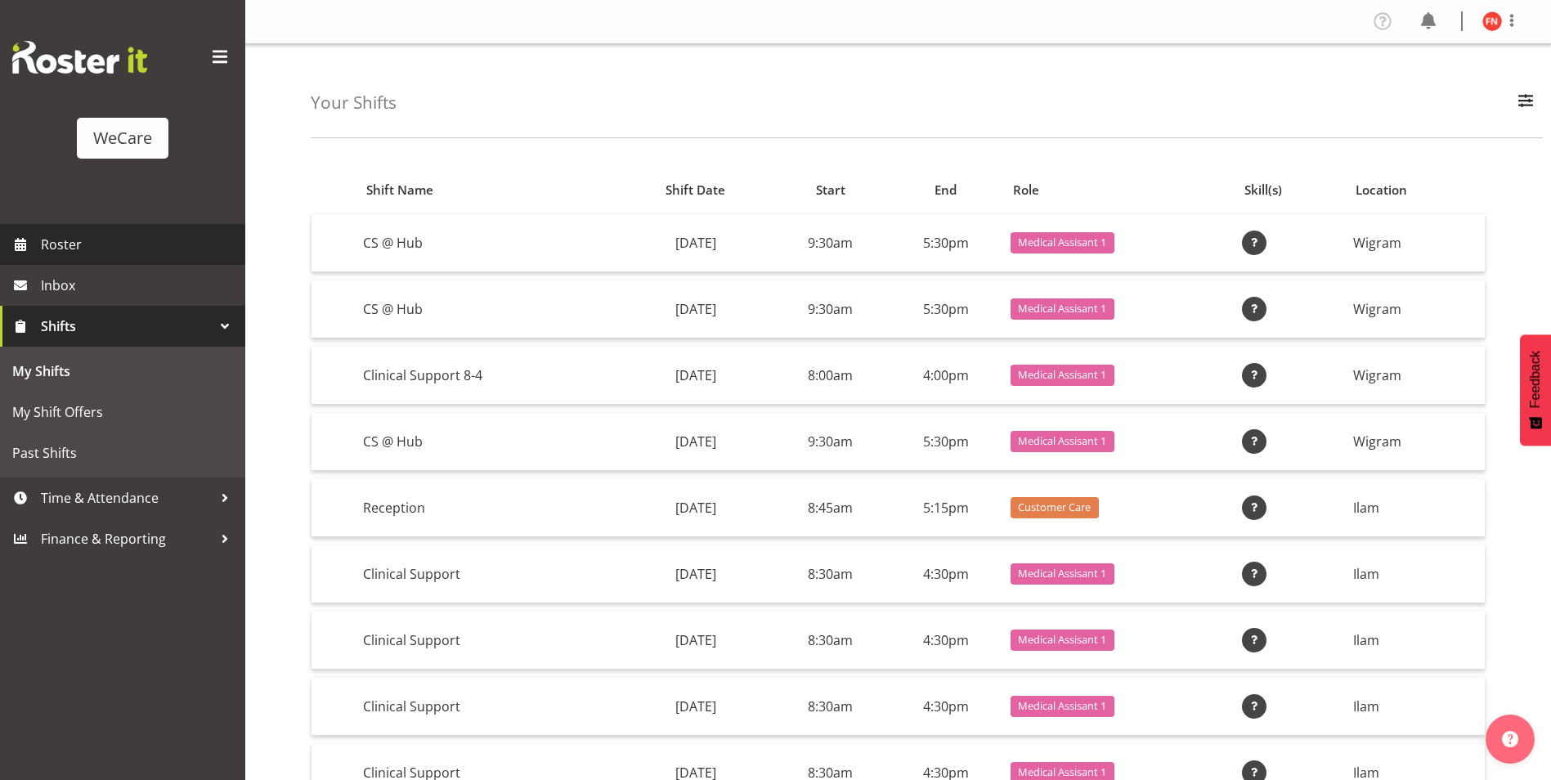
click at [140, 246] on span "Roster" at bounding box center [139, 244] width 196 height 25
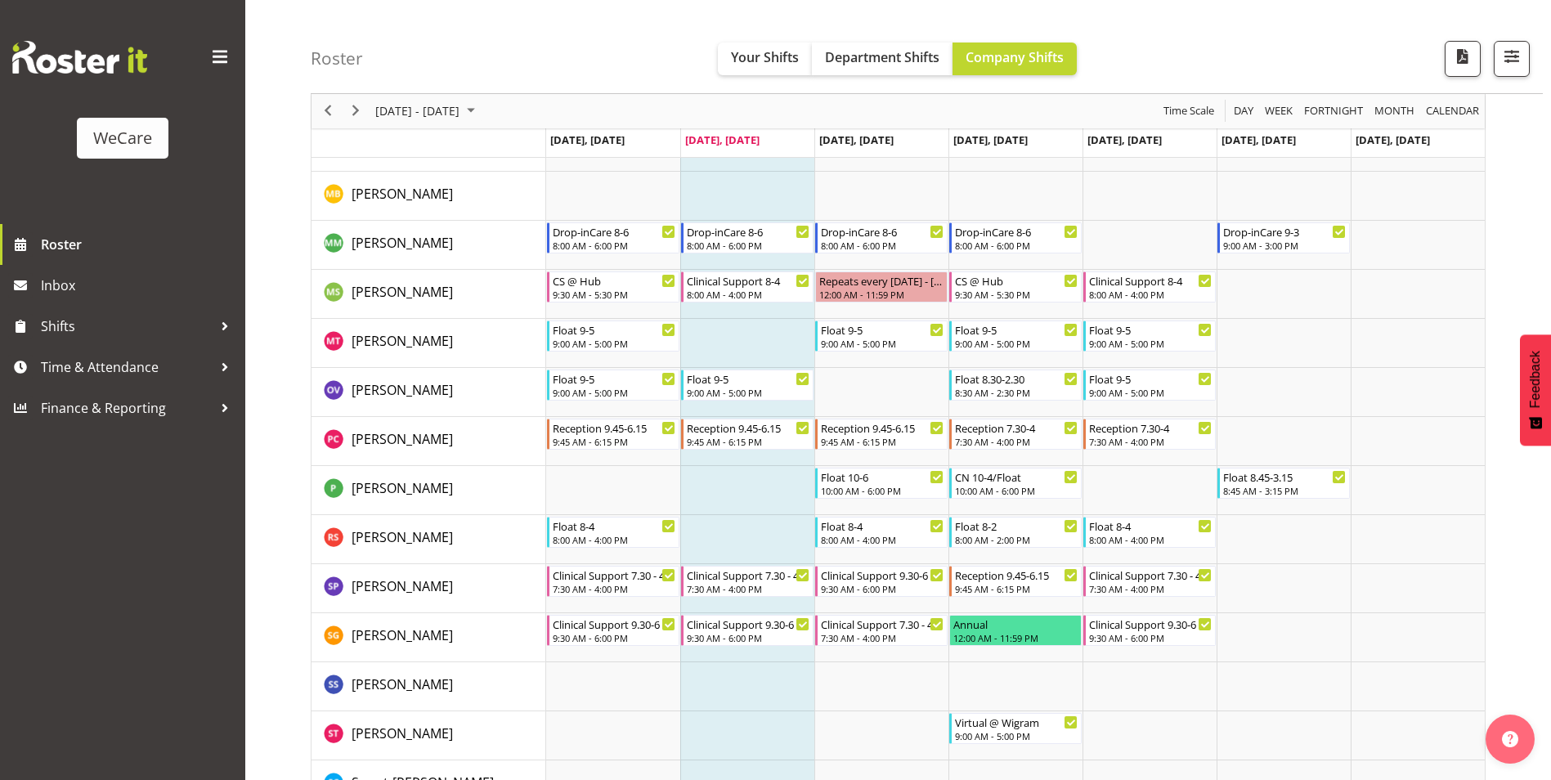
scroll to position [4580, 0]
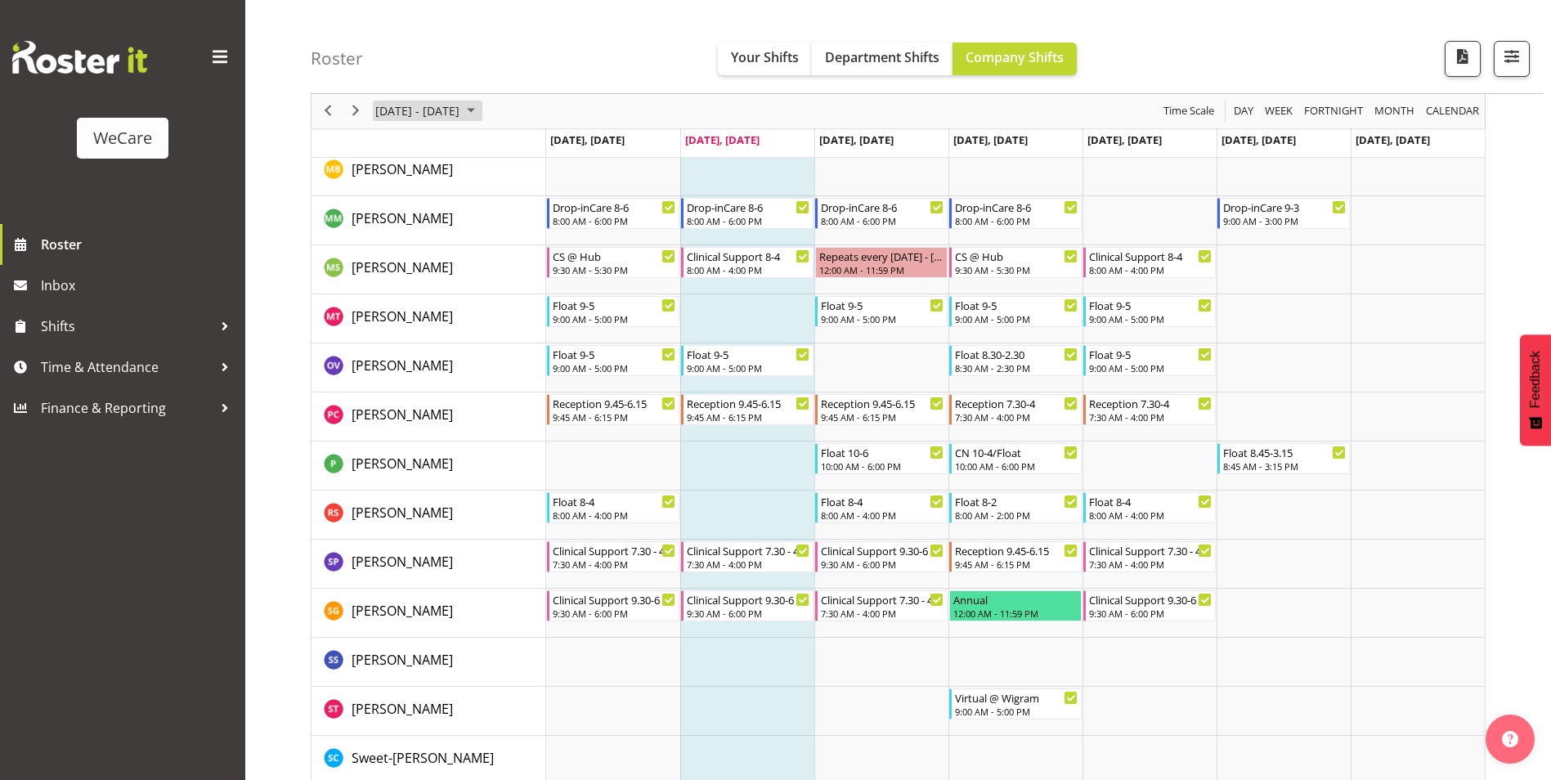
click at [461, 108] on span "[DATE] - [DATE]" at bounding box center [418, 111] width 88 height 20
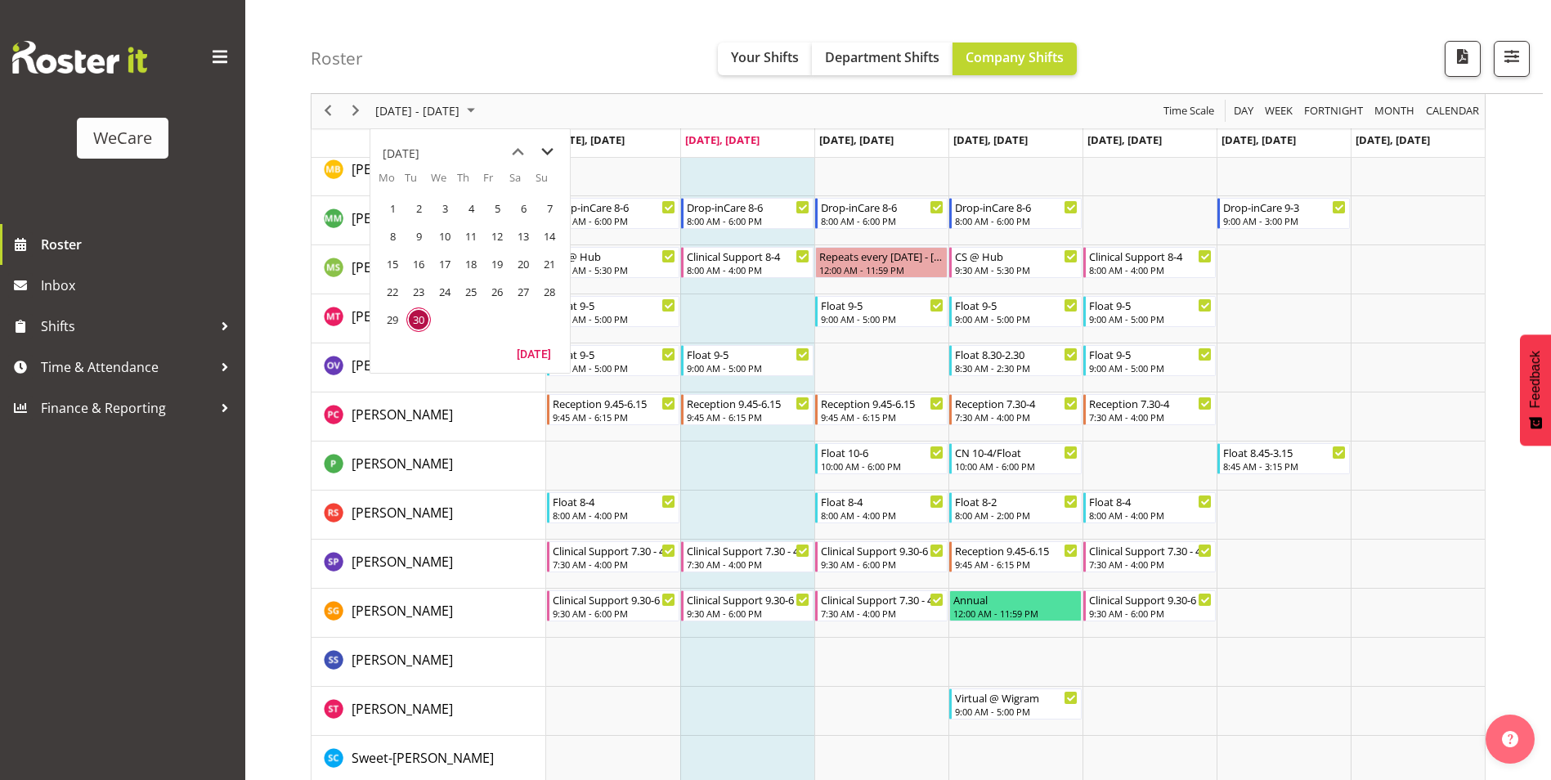
click at [542, 151] on span "next month" at bounding box center [547, 151] width 29 height 29
click at [547, 153] on span "next month" at bounding box center [547, 151] width 29 height 29
click at [424, 246] on span "4" at bounding box center [418, 236] width 25 height 25
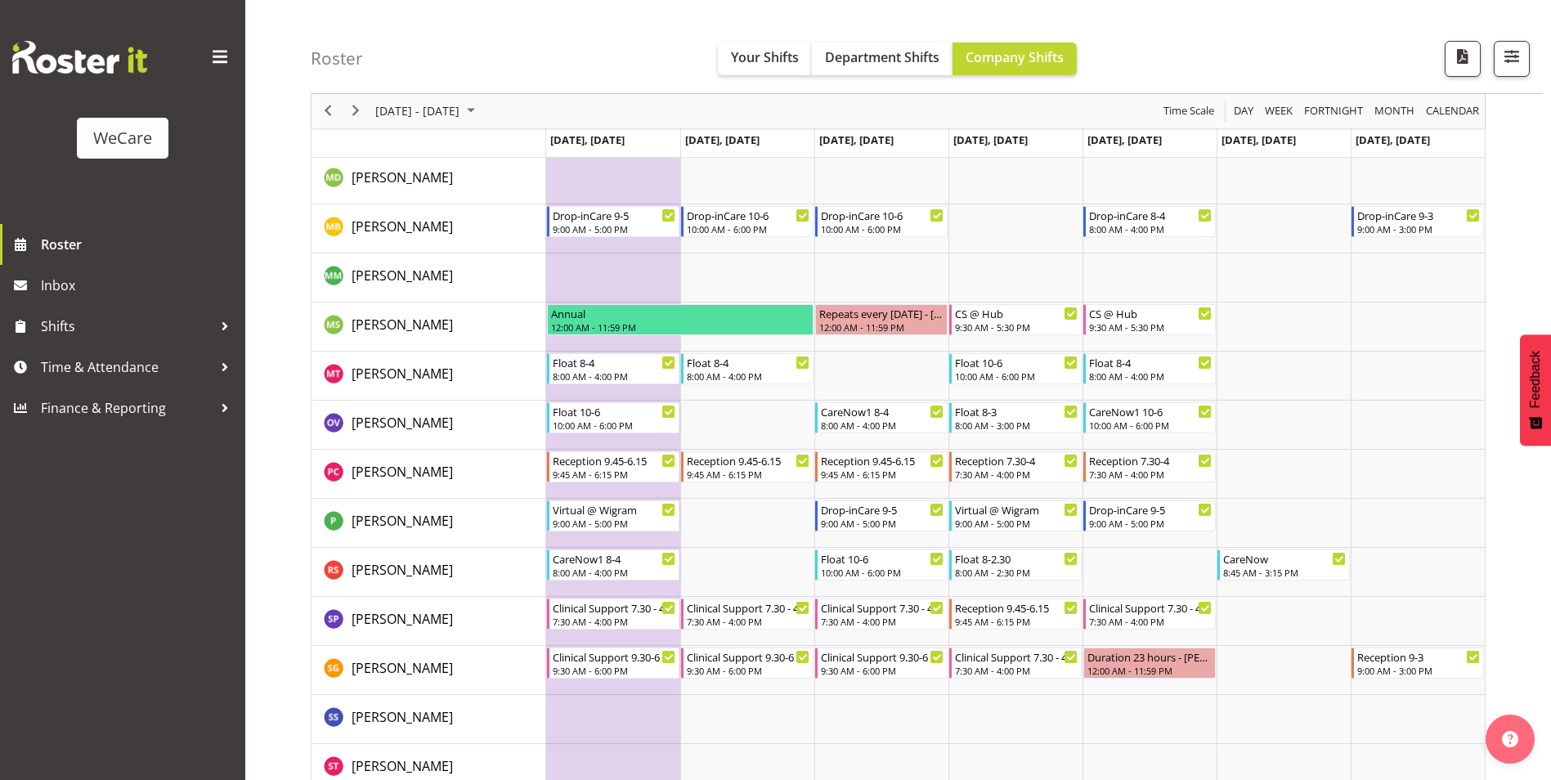
scroll to position [4580, 0]
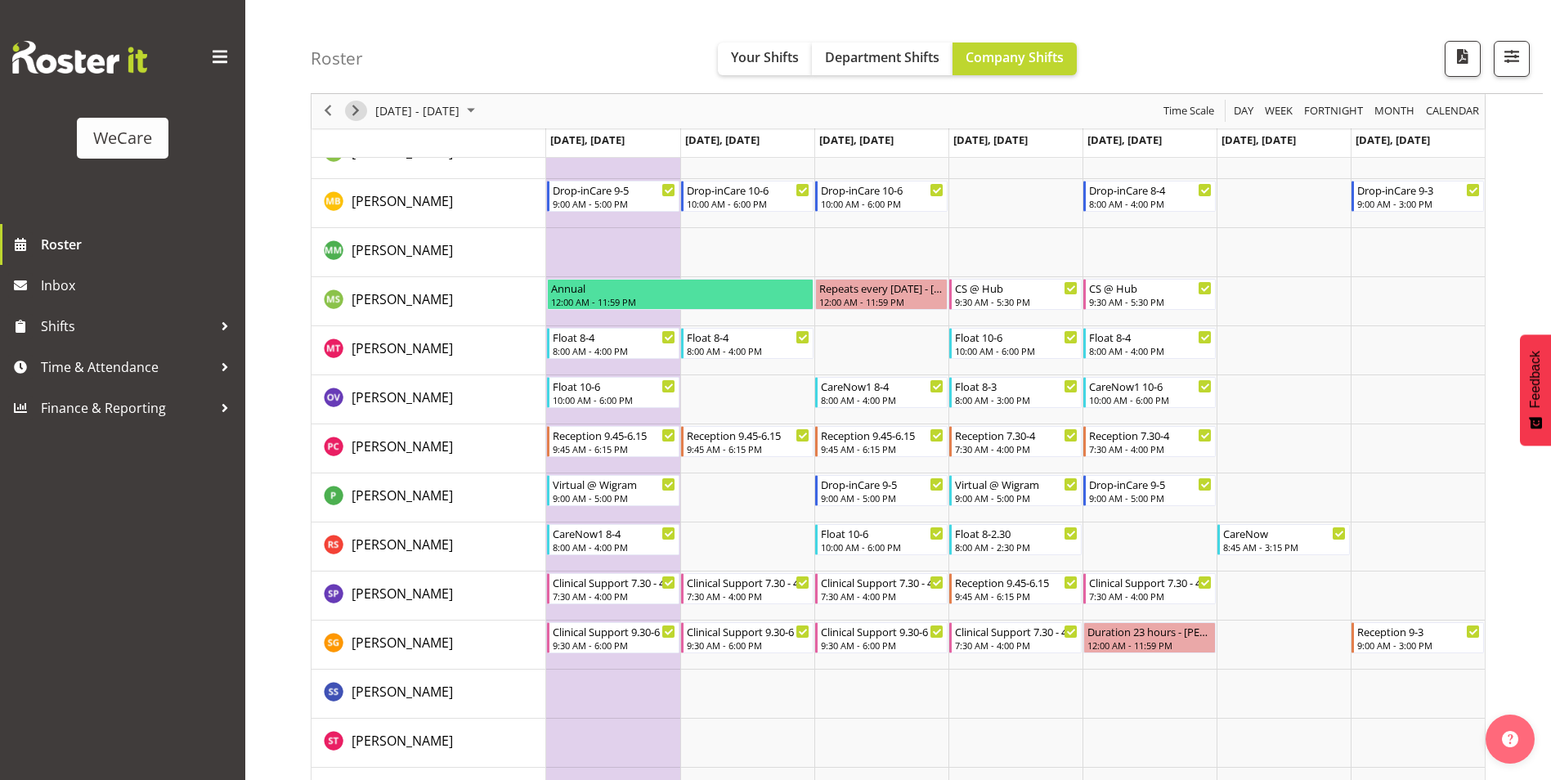
click at [352, 115] on span "Next" at bounding box center [356, 111] width 20 height 20
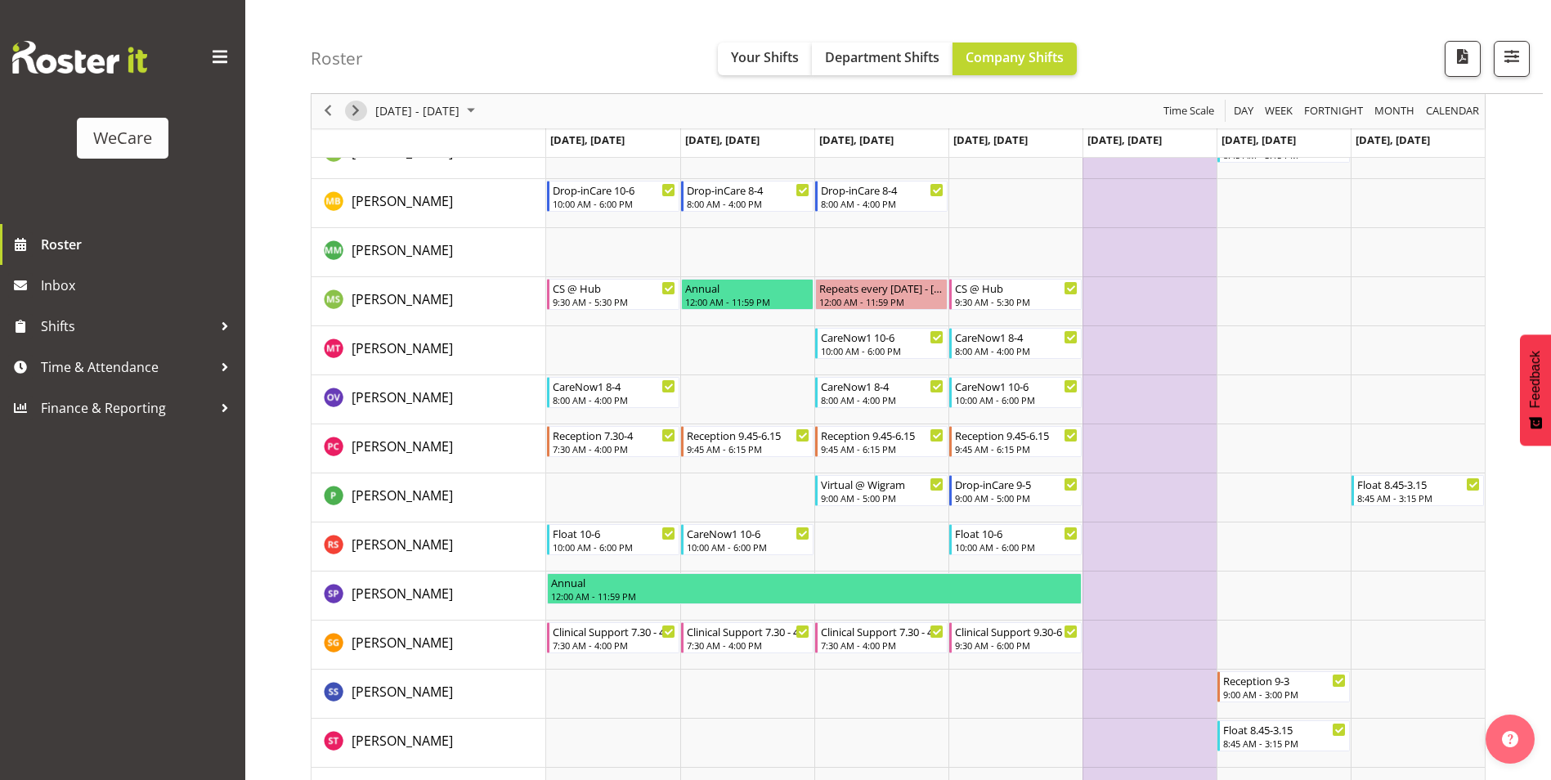
click at [352, 110] on span "Next" at bounding box center [356, 111] width 20 height 20
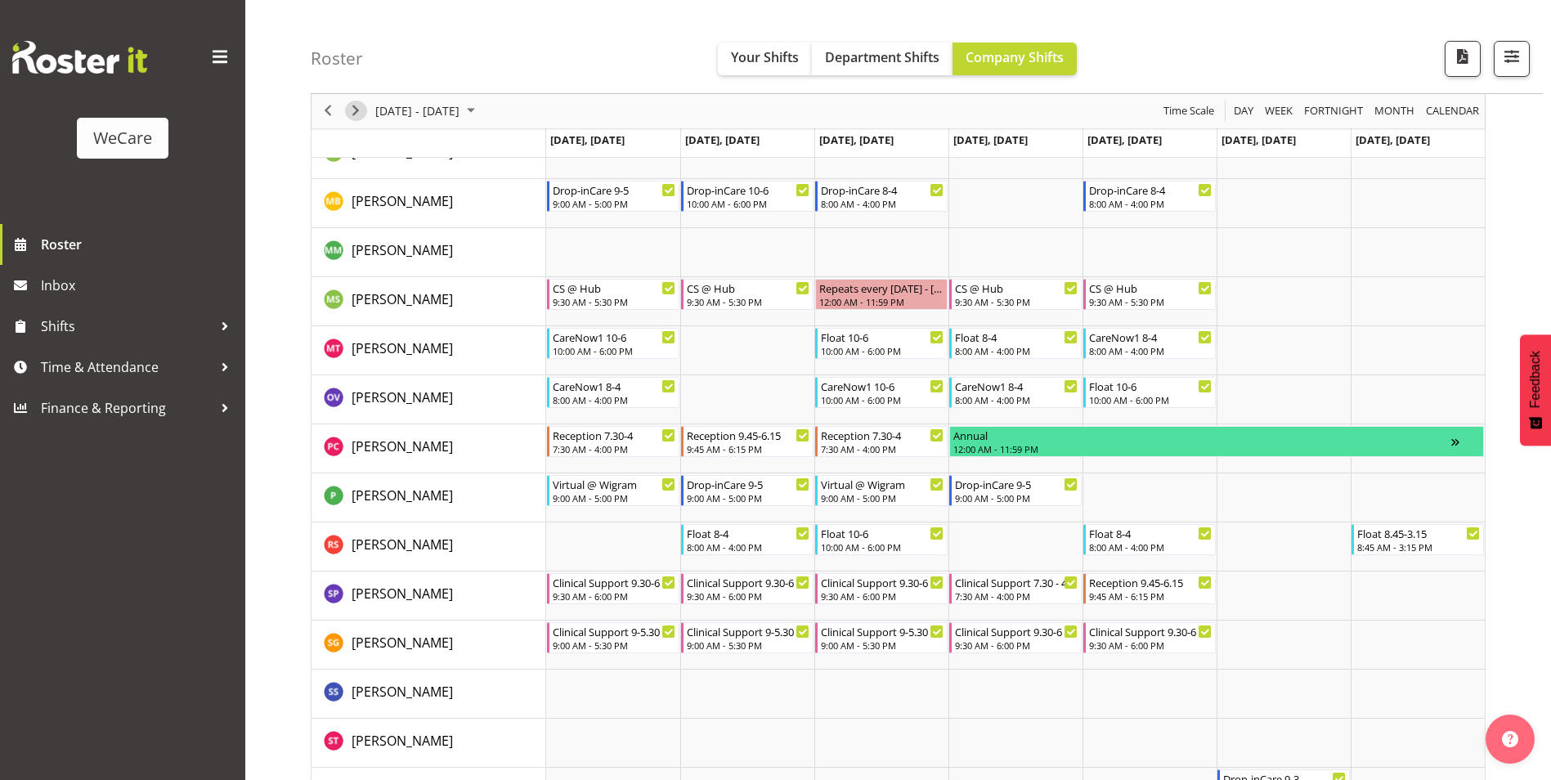
click at [352, 110] on span "Next" at bounding box center [356, 111] width 20 height 20
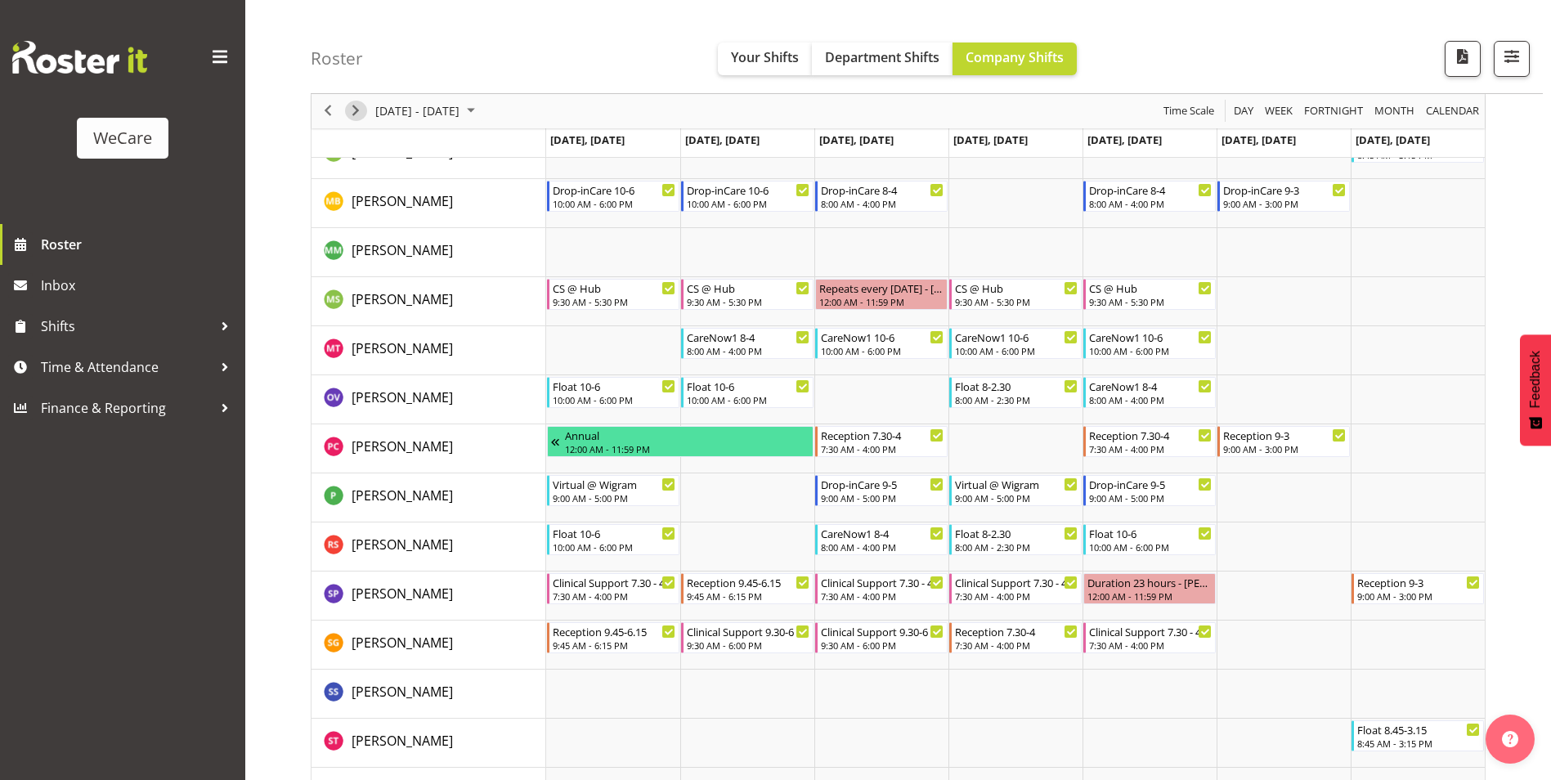
click at [352, 110] on span "Next" at bounding box center [356, 111] width 20 height 20
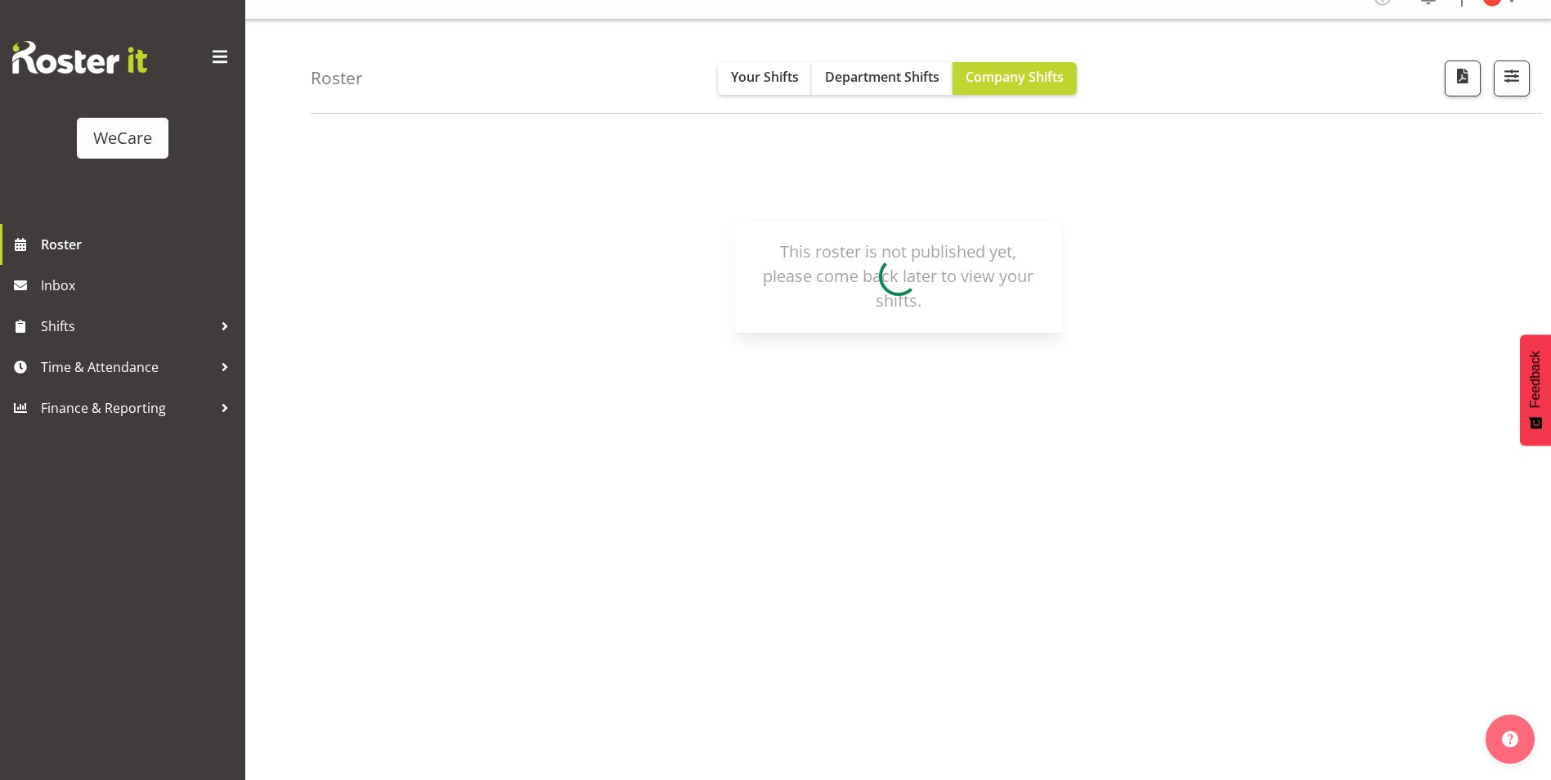
scroll to position [25, 0]
